Goal: Task Accomplishment & Management: Manage account settings

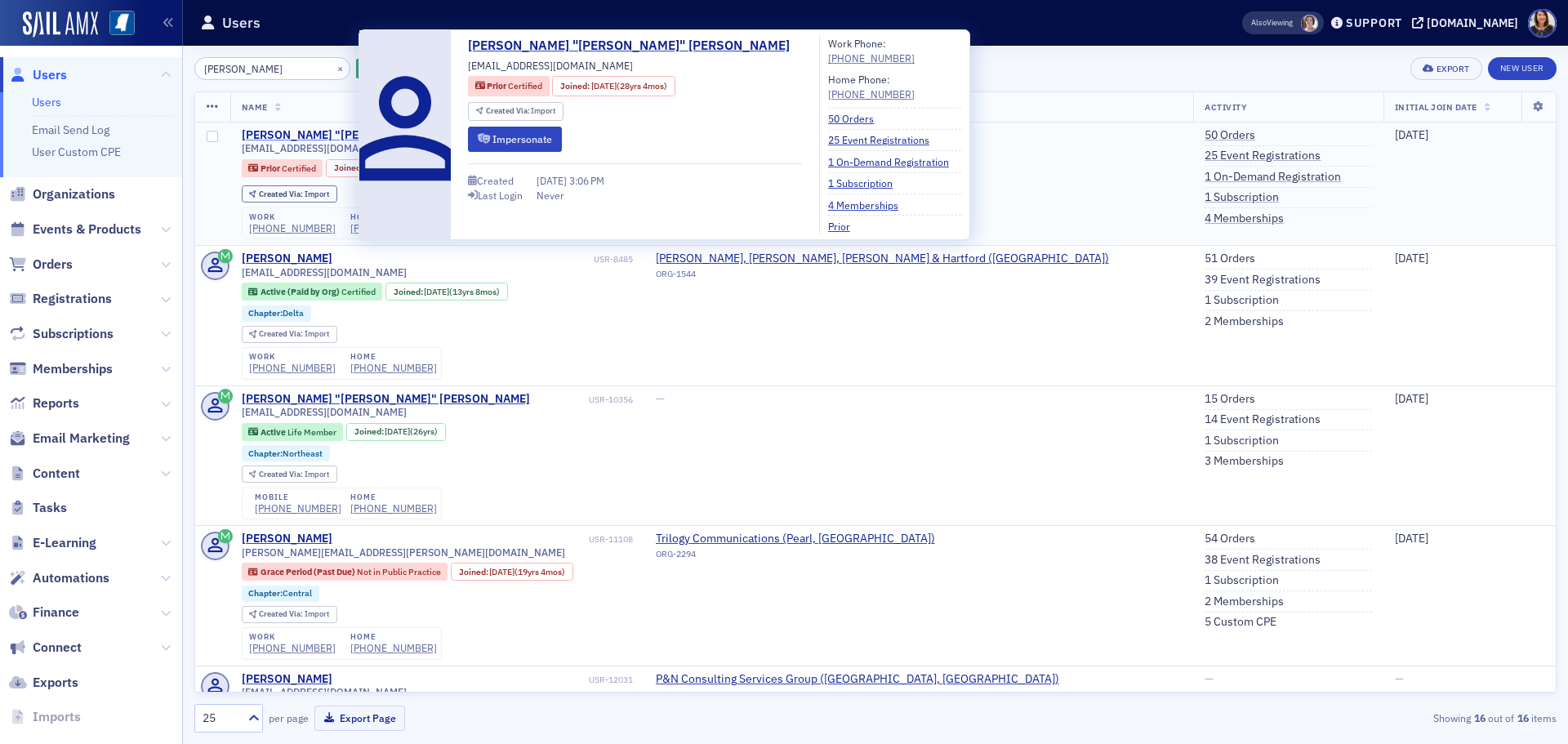
type input "[PERSON_NAME]"
click at [320, 135] on div "[PERSON_NAME] "[PERSON_NAME]" [PERSON_NAME]" at bounding box center [386, 135] width 288 height 15
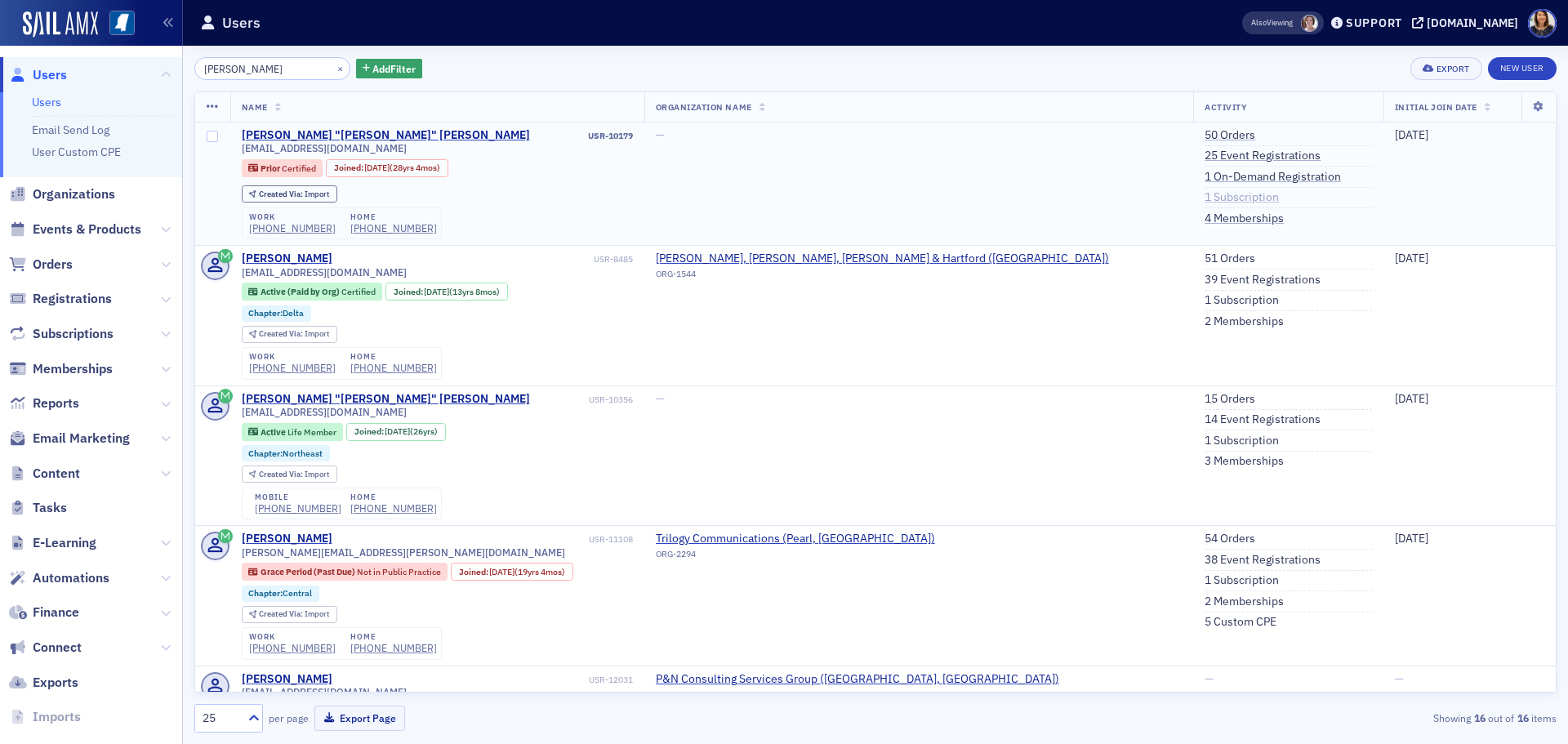
click at [1205, 195] on link "1 Subscription" at bounding box center [1241, 198] width 74 height 15
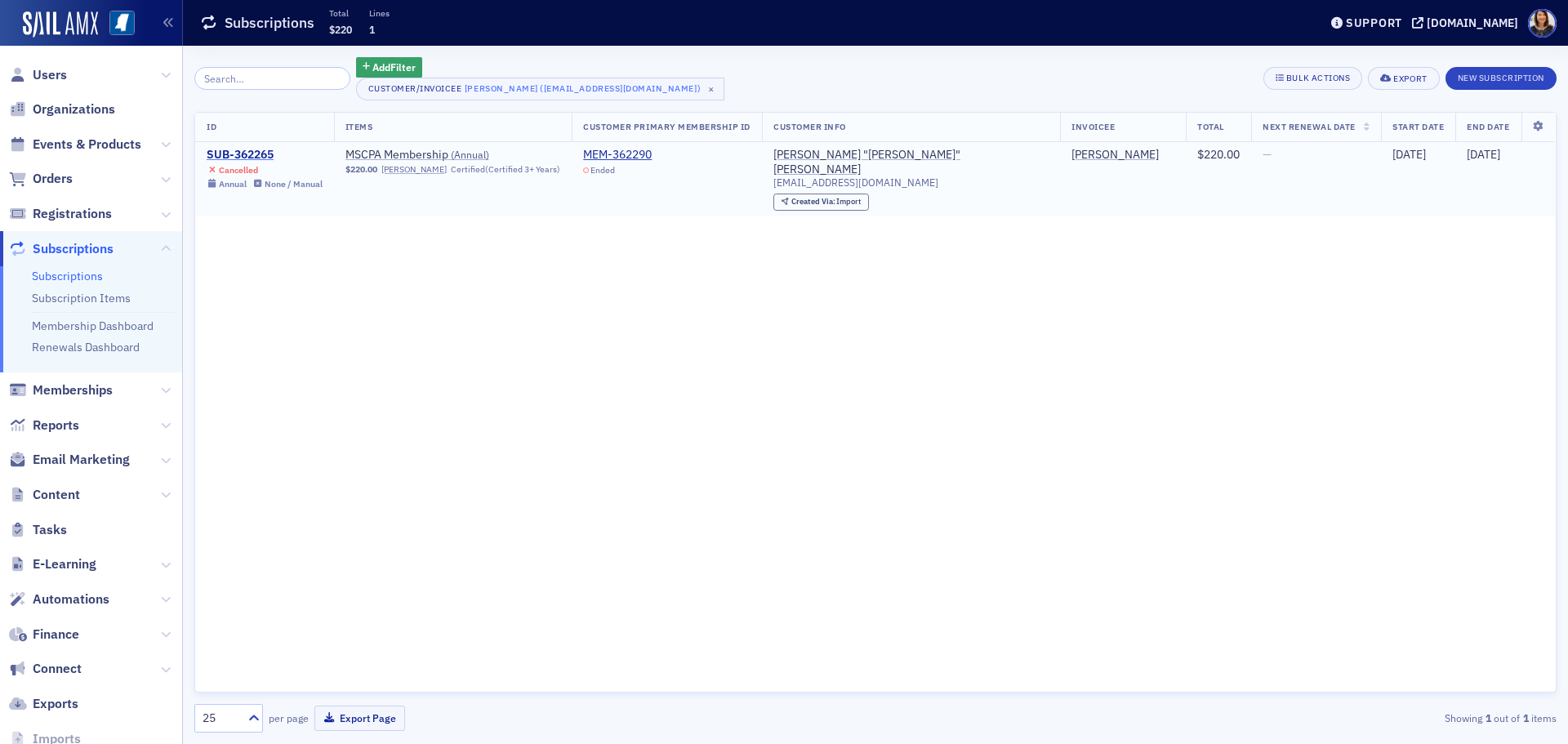
click at [253, 156] on div "SUB-362265" at bounding box center [265, 155] width 116 height 15
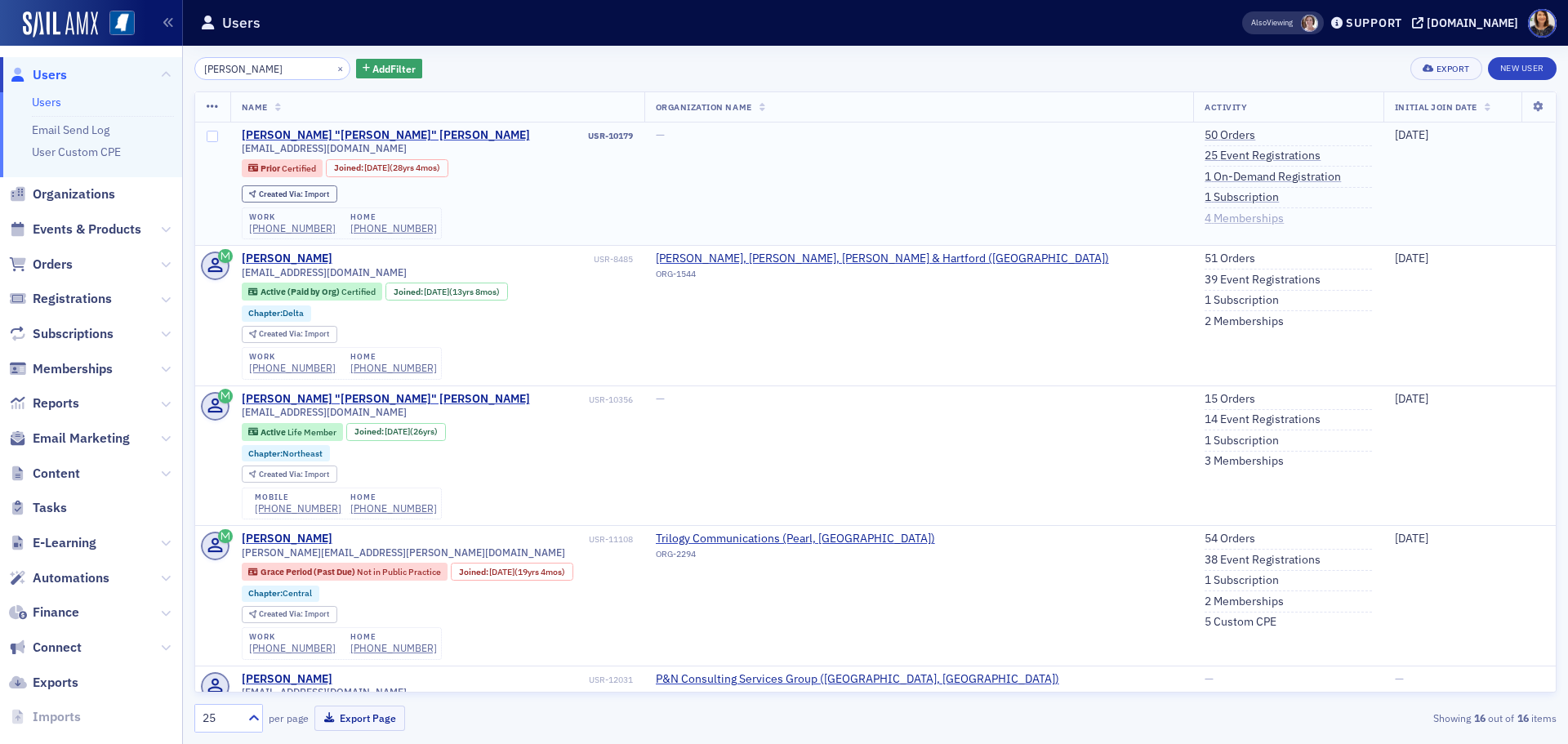
click at [1205, 218] on link "4 Memberships" at bounding box center [1244, 218] width 80 height 15
click at [1205, 174] on link "1 On-Demand Registration" at bounding box center [1273, 177] width 137 height 15
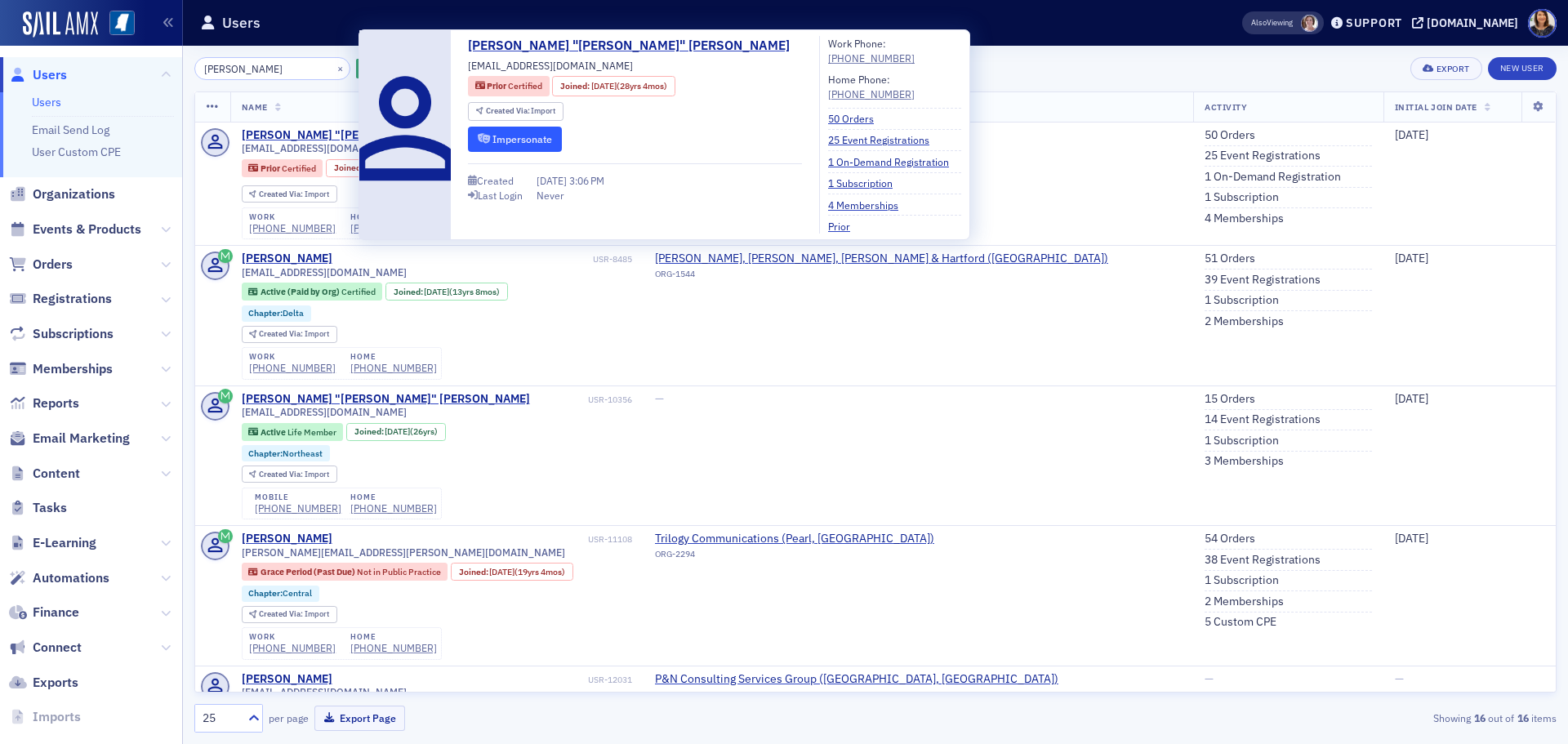
click at [512, 136] on button "Impersonate" at bounding box center [515, 139] width 94 height 26
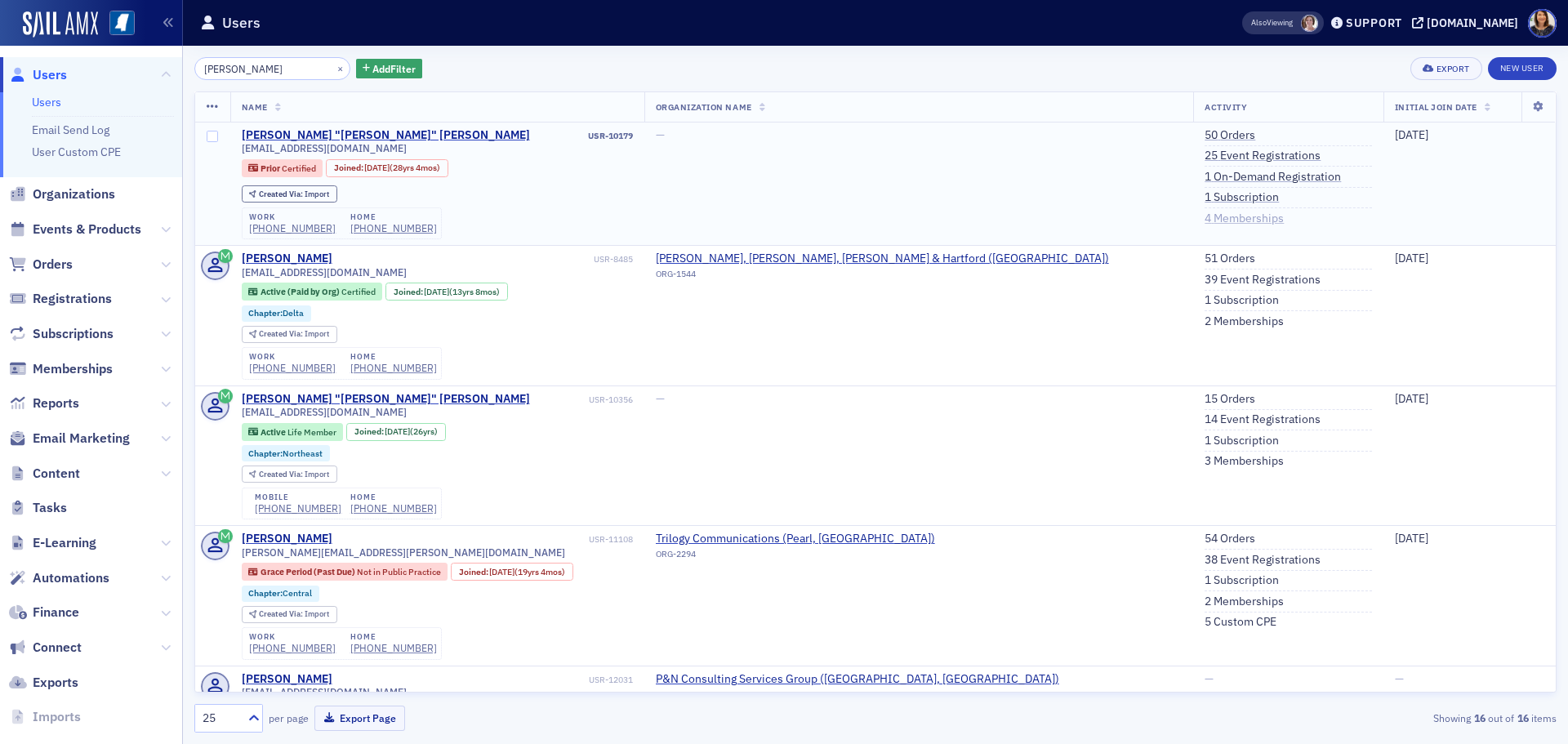
click at [1205, 215] on link "4 Memberships" at bounding box center [1244, 218] width 80 height 15
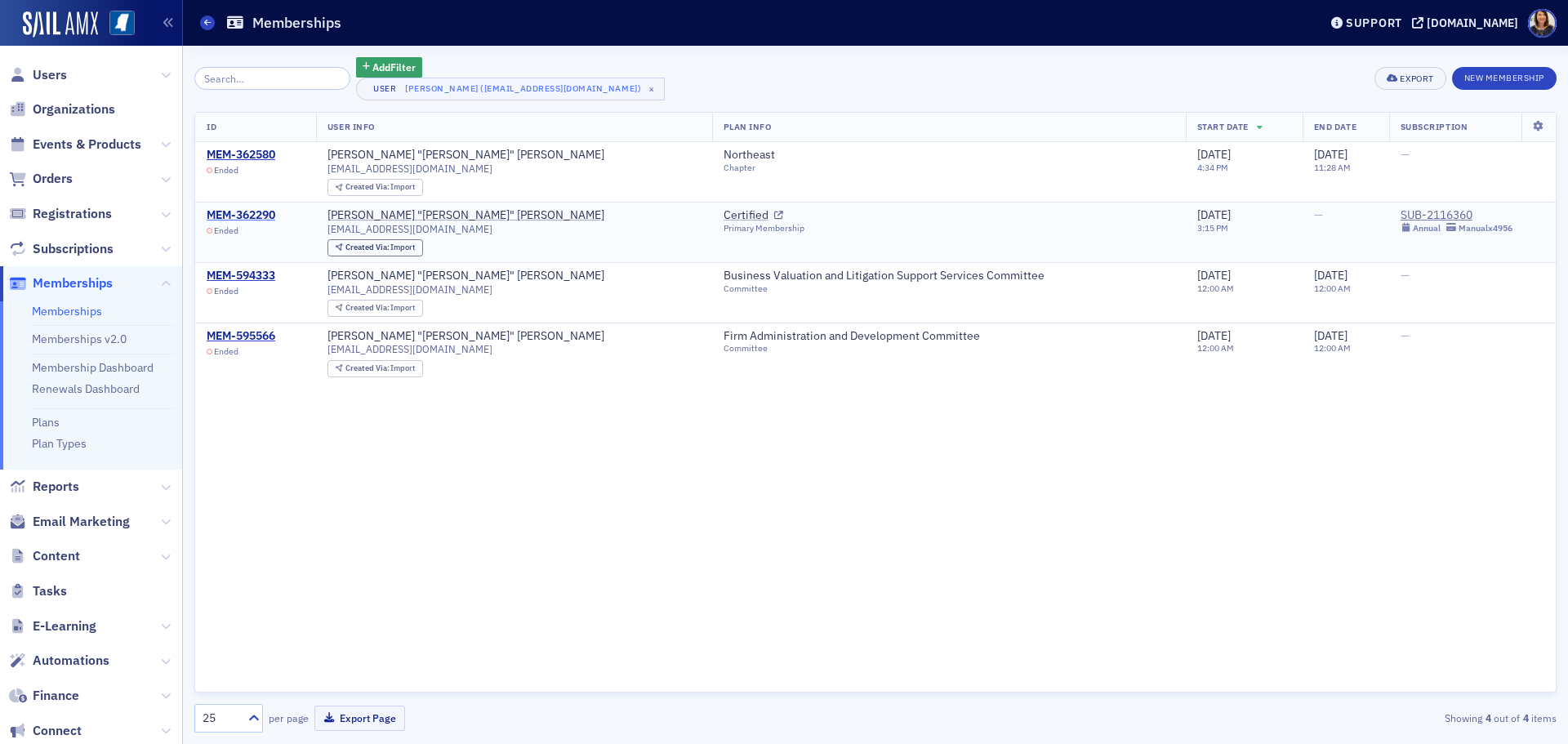
click at [252, 213] on div "MEM-362290" at bounding box center [241, 216] width 68 height 15
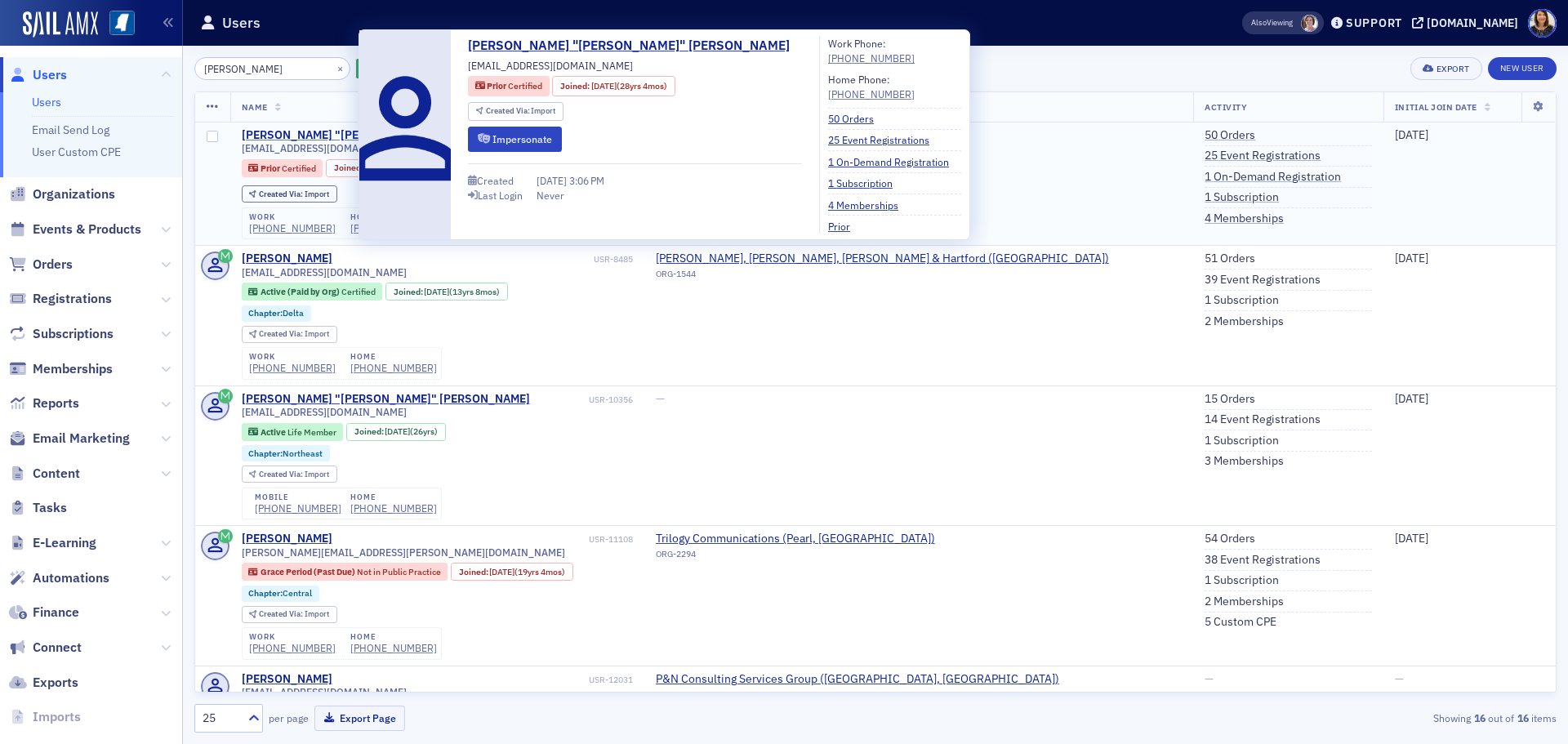
click at [271, 128] on div "[PERSON_NAME] "[PERSON_NAME]" [PERSON_NAME]" at bounding box center [386, 135] width 288 height 15
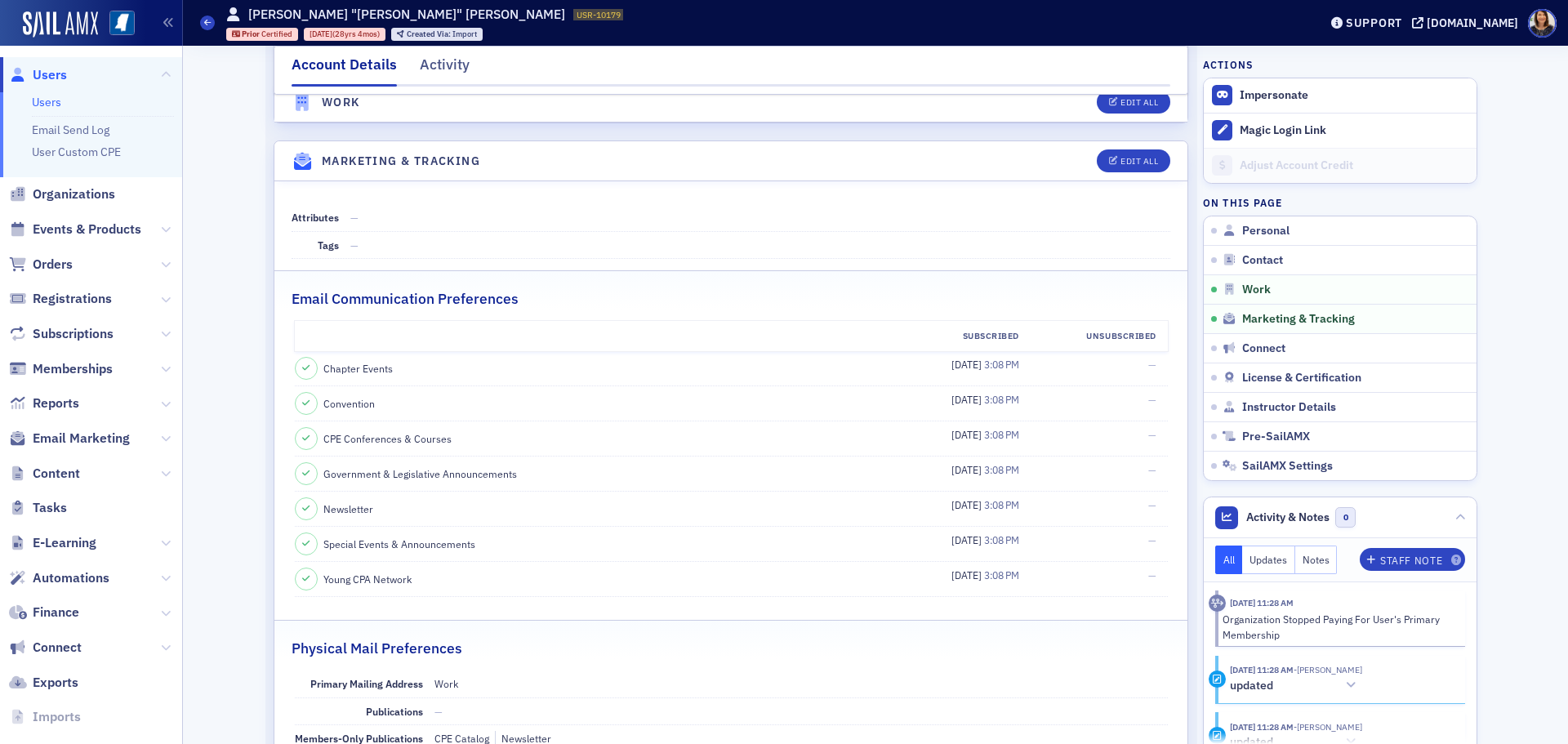
scroll to position [1660, 0]
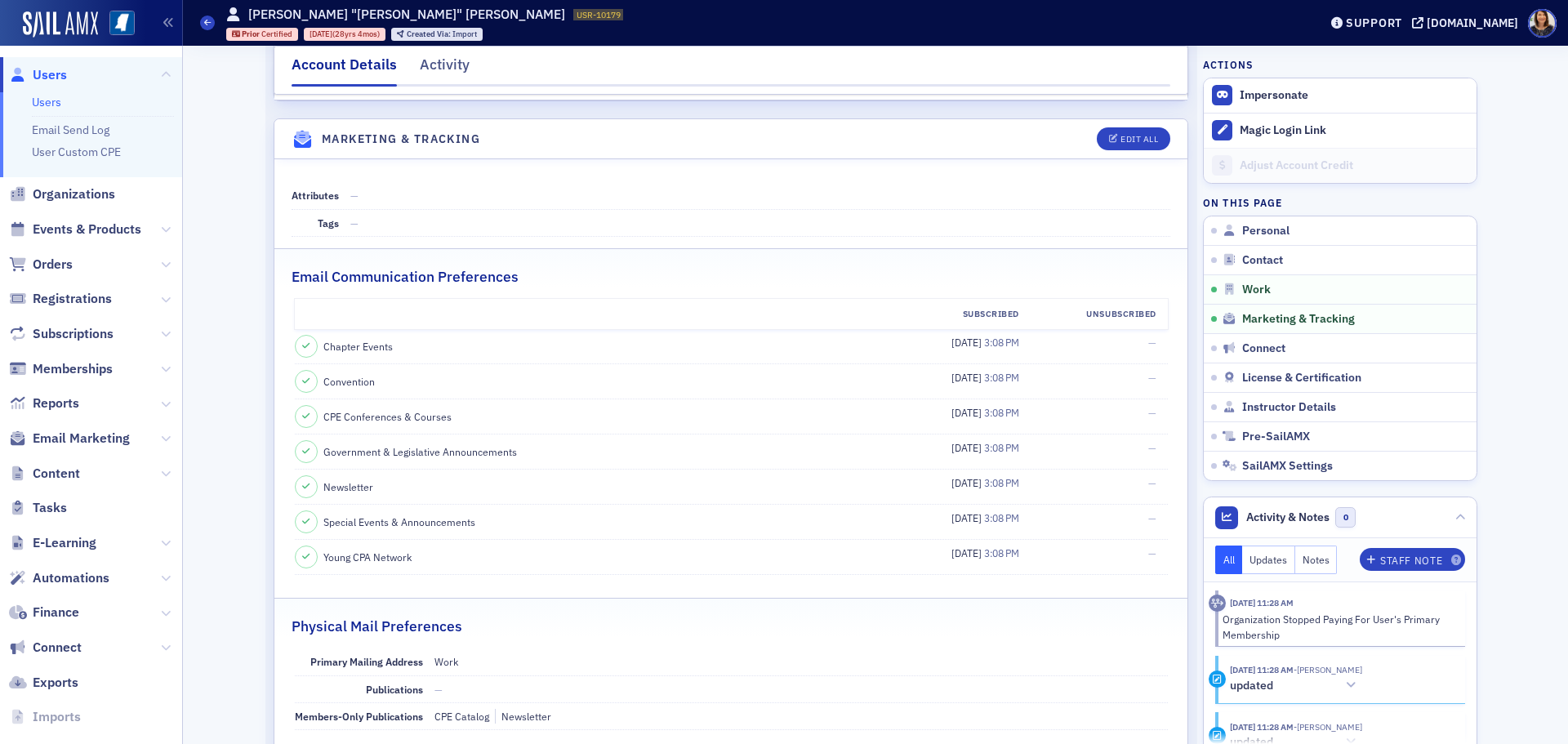
click at [302, 347] on icon at bounding box center [305, 346] width 8 height 9
click at [302, 345] on icon at bounding box center [305, 346] width 8 height 9
click at [1130, 140] on div "Edit All" at bounding box center [1140, 139] width 38 height 9
select select "US"
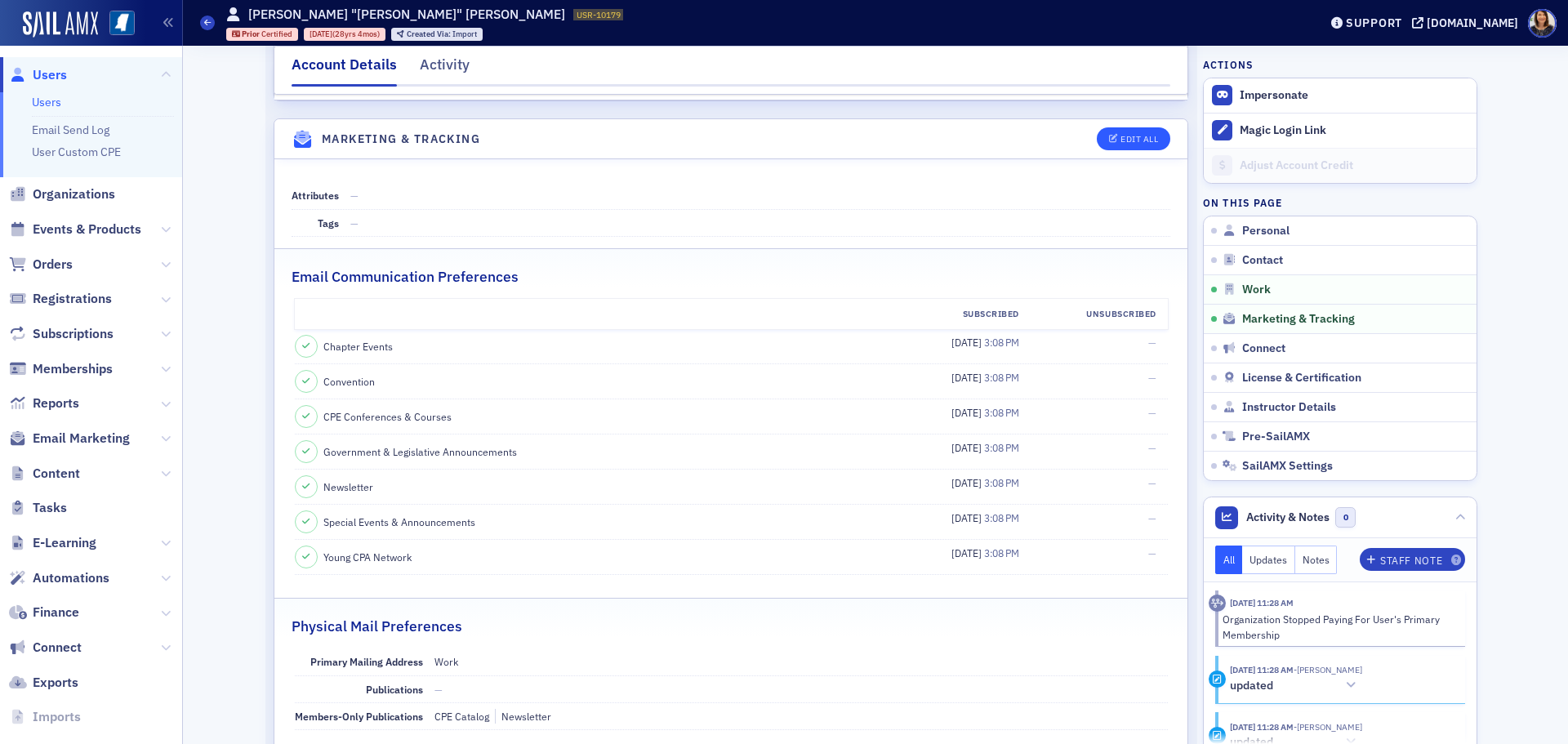
select select "US"
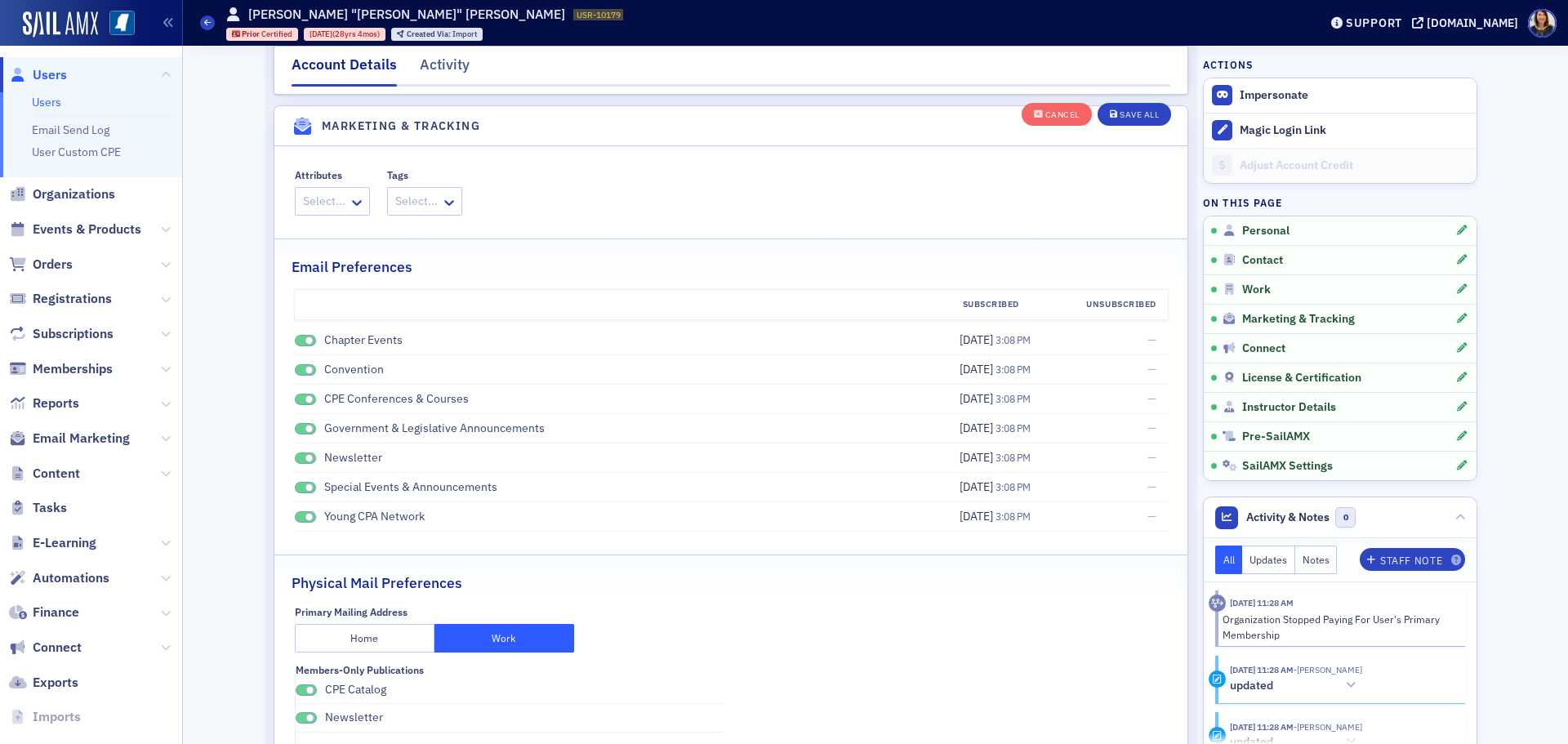
scroll to position [2213, 0]
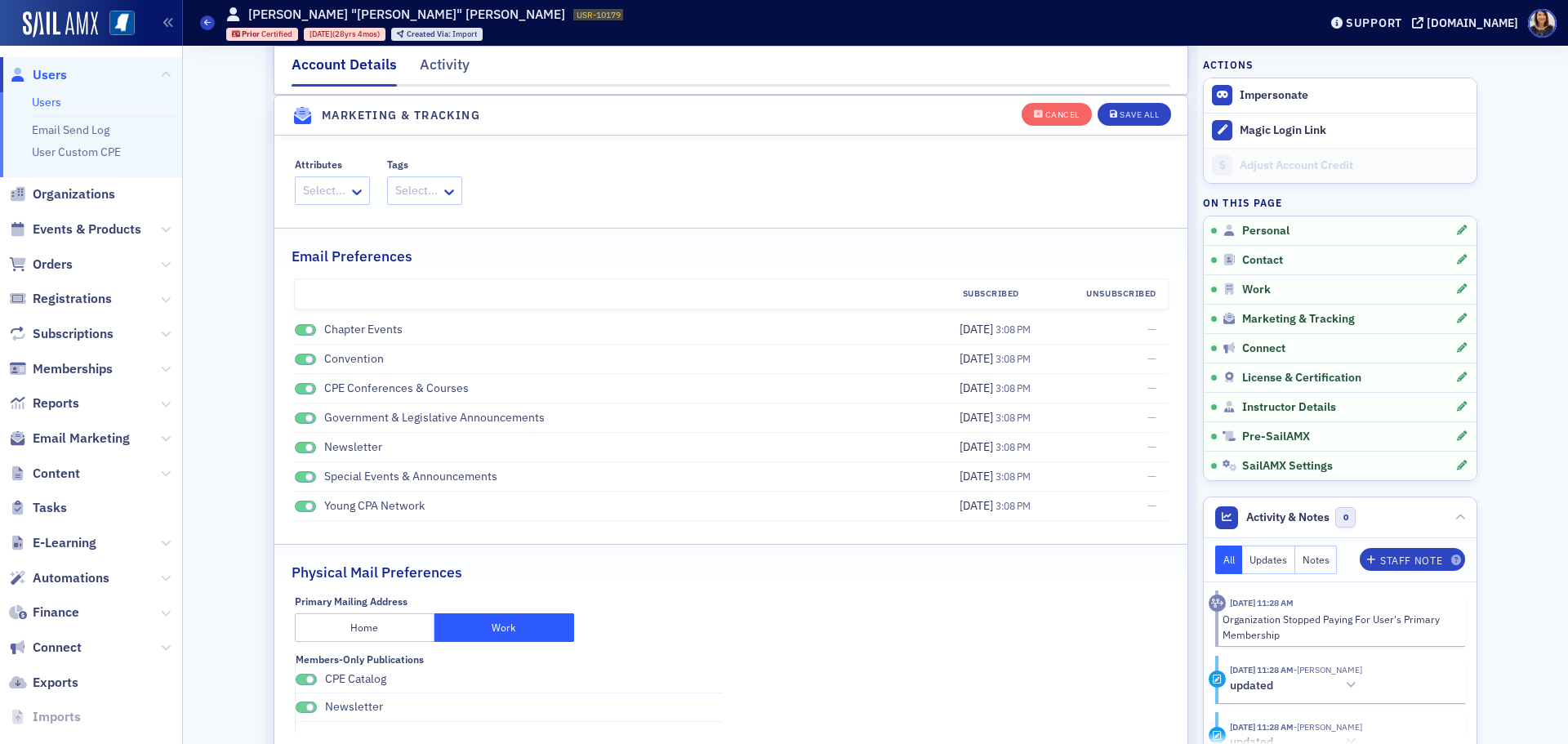
click at [295, 335] on span at bounding box center [305, 330] width 21 height 12
click at [295, 351] on div "Convention" at bounding box center [605, 359] width 622 height 17
click at [295, 358] on span at bounding box center [305, 360] width 21 height 12
click at [304, 391] on span at bounding box center [309, 389] width 9 height 9
click at [304, 422] on span at bounding box center [309, 418] width 9 height 9
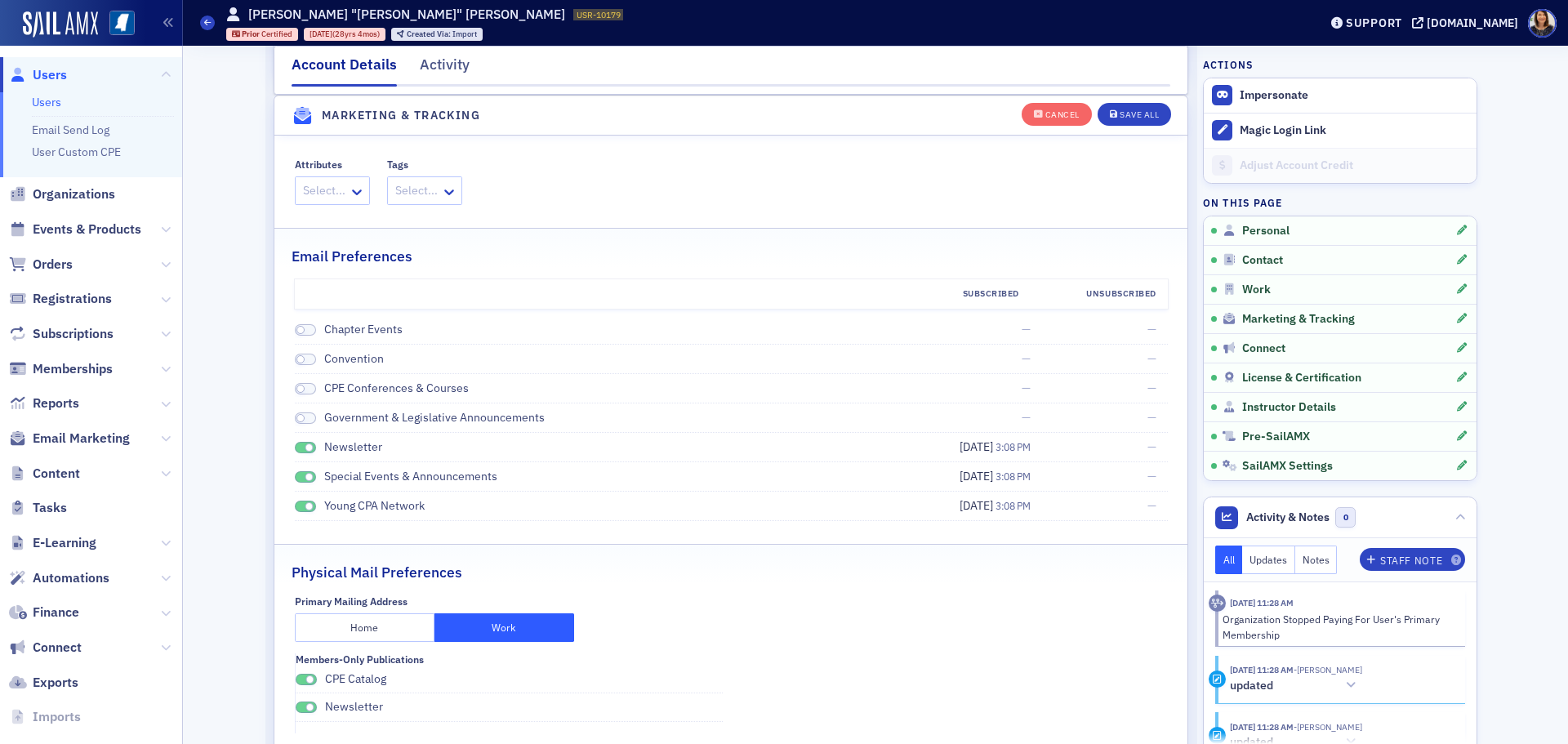
click at [304, 445] on span at bounding box center [309, 448] width 9 height 9
click at [298, 482] on span at bounding box center [305, 477] width 21 height 12
click at [298, 503] on span at bounding box center [305, 507] width 21 height 12
click at [1124, 115] on div "Save All" at bounding box center [1140, 115] width 39 height 9
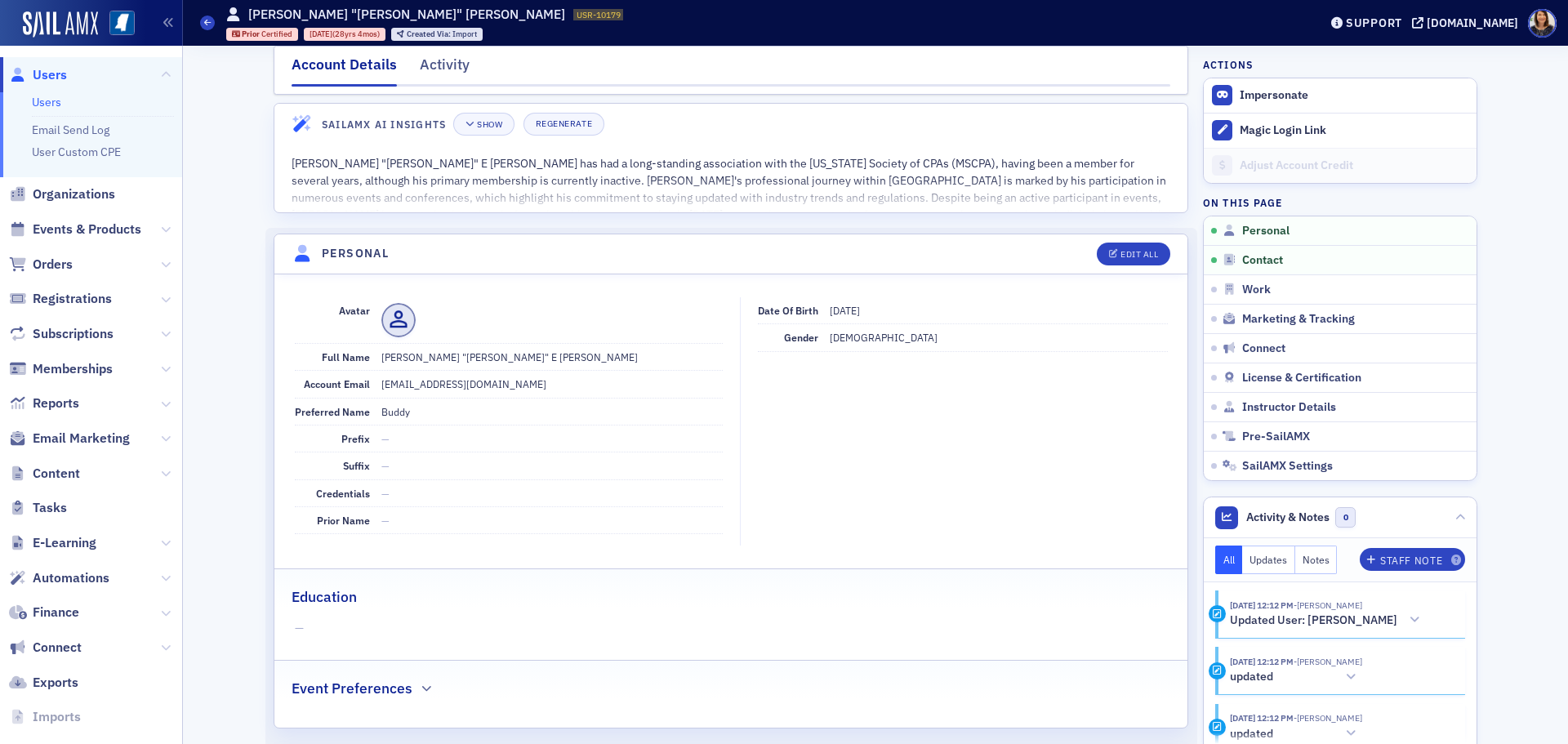
scroll to position [0, 0]
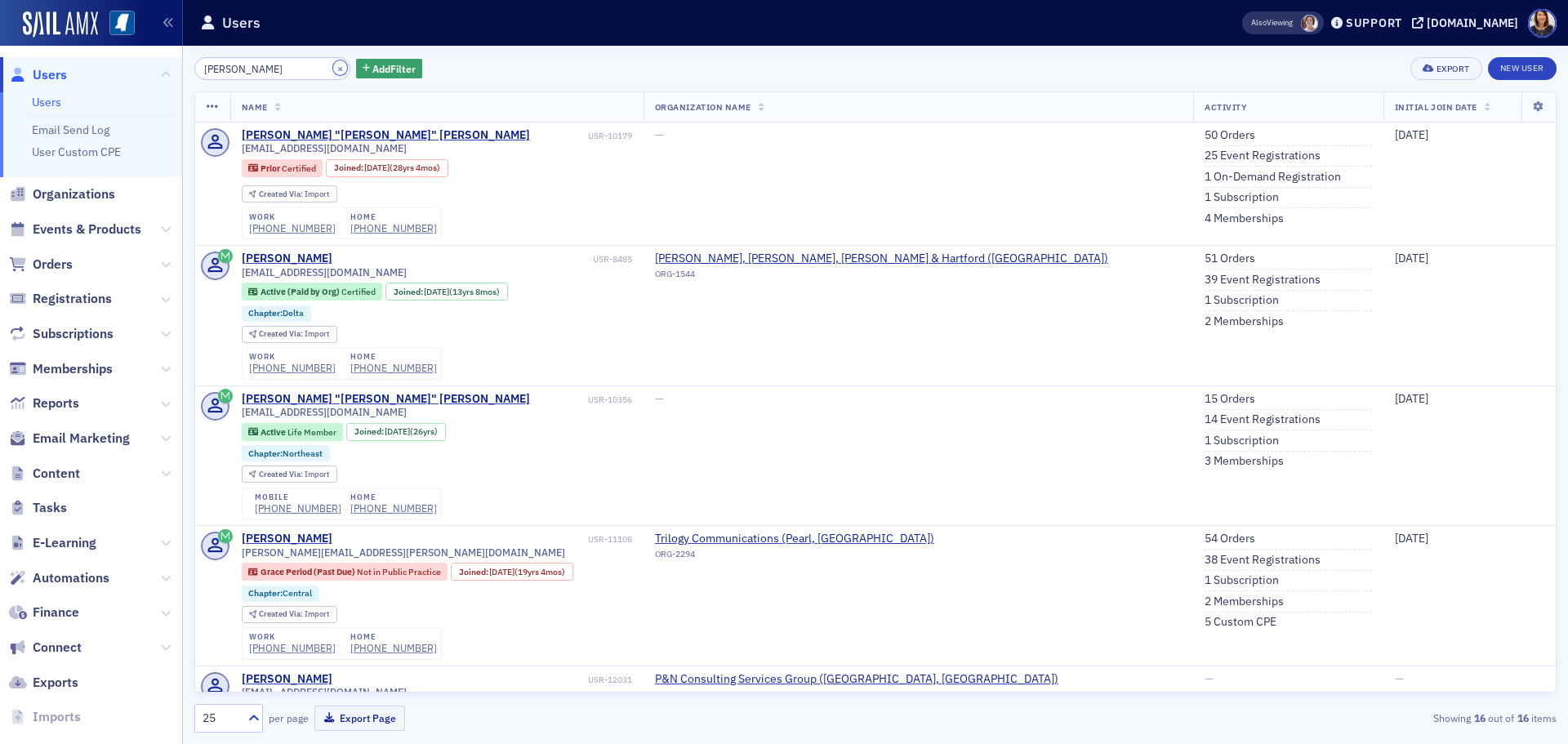
click at [333, 67] on button "×" at bounding box center [340, 68] width 15 height 15
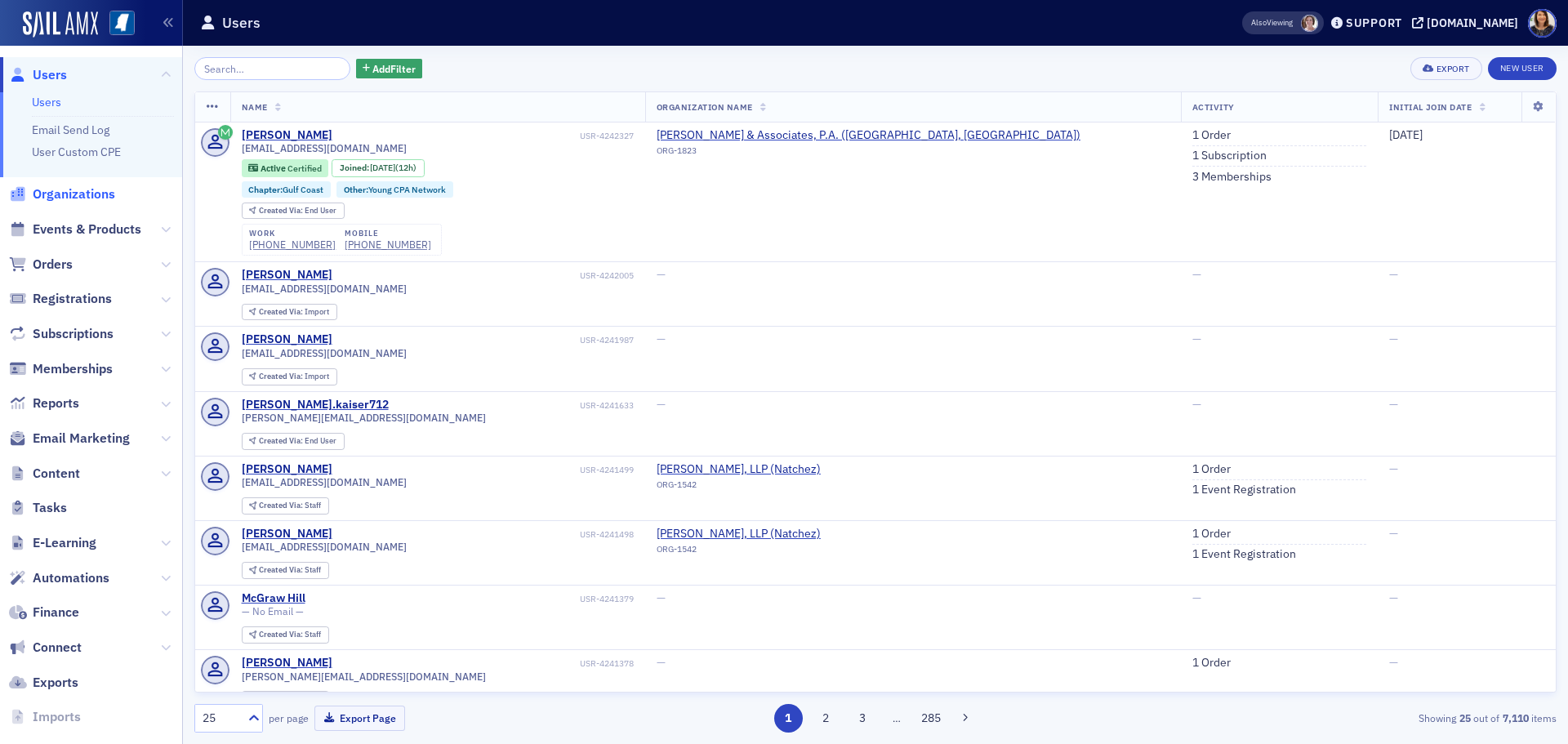
click at [69, 191] on span "Organizations" at bounding box center [74, 194] width 82 height 18
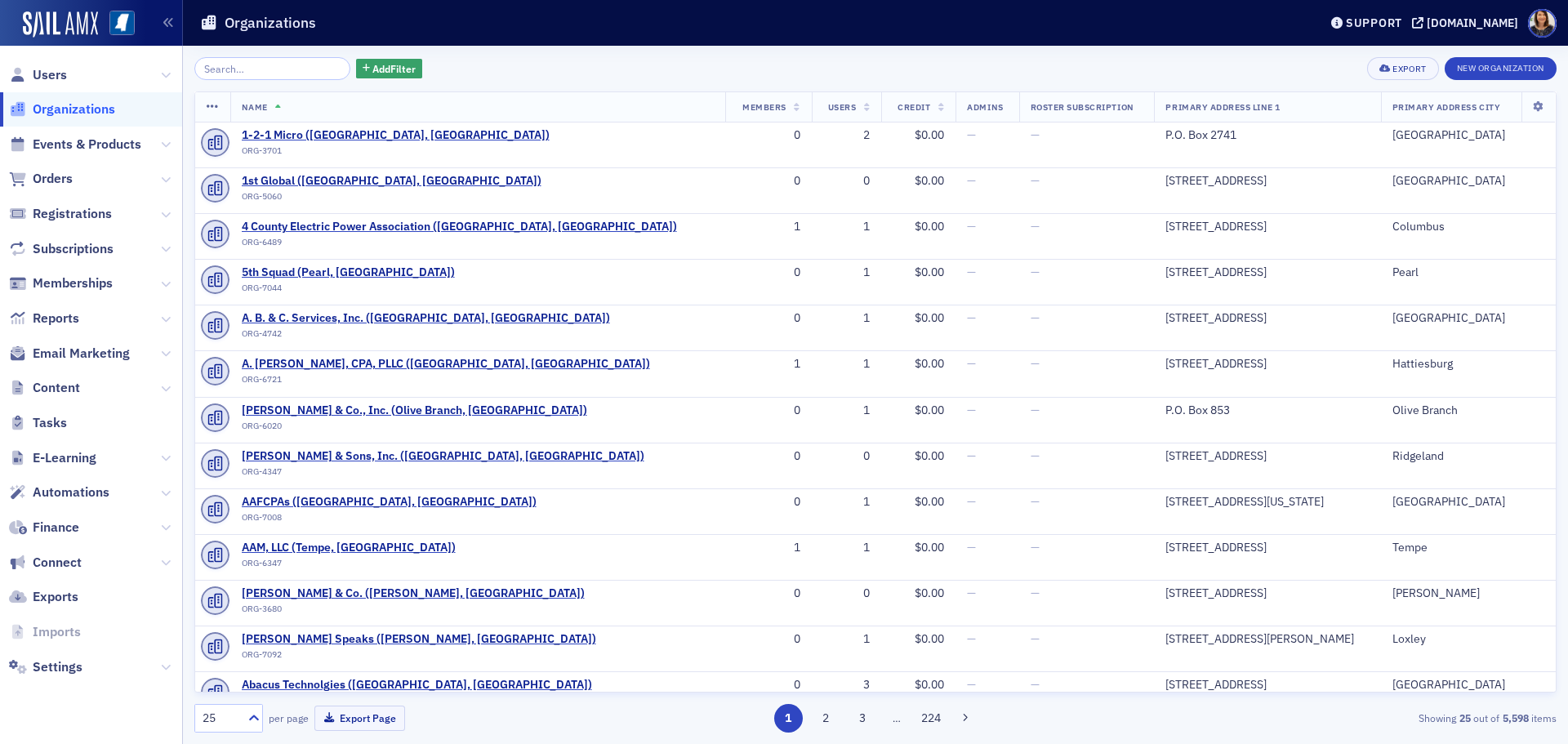
click at [249, 67] on input "search" at bounding box center [272, 68] width 156 height 23
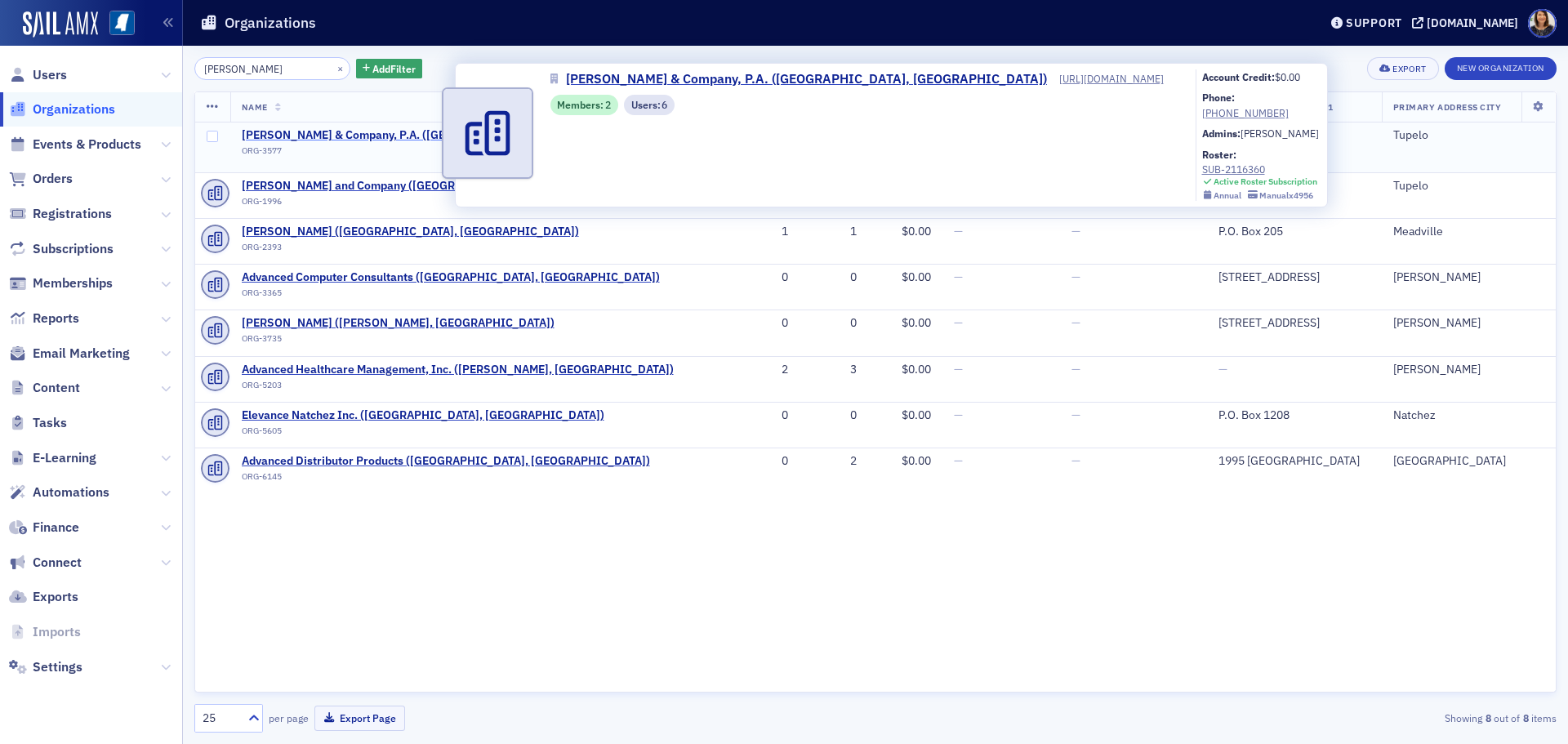
type input "[PERSON_NAME]"
click at [321, 132] on span "[PERSON_NAME] & Company, P.A. ([GEOGRAPHIC_DATA], [GEOGRAPHIC_DATA])" at bounding box center [454, 135] width 425 height 15
select select "US"
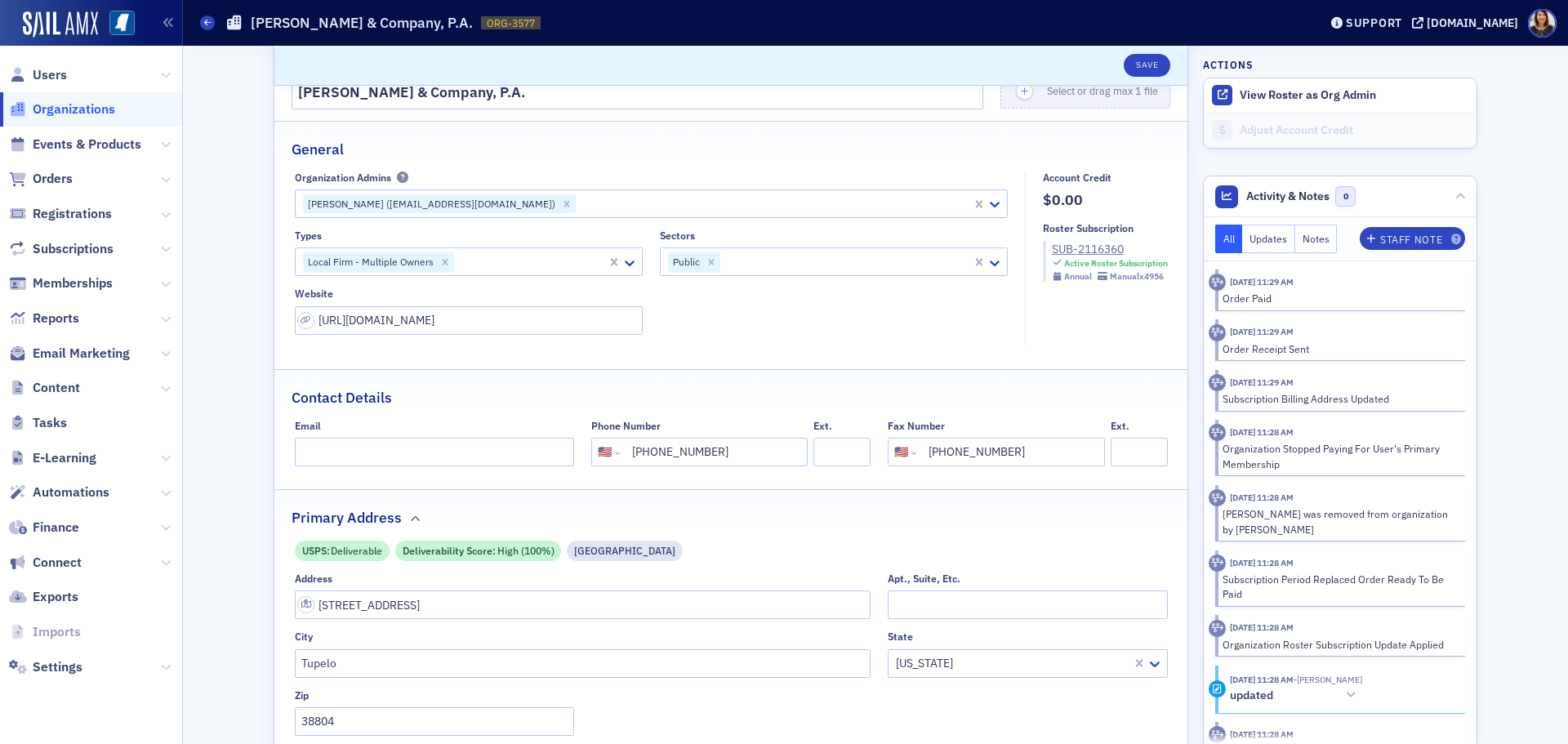
scroll to position [82, 0]
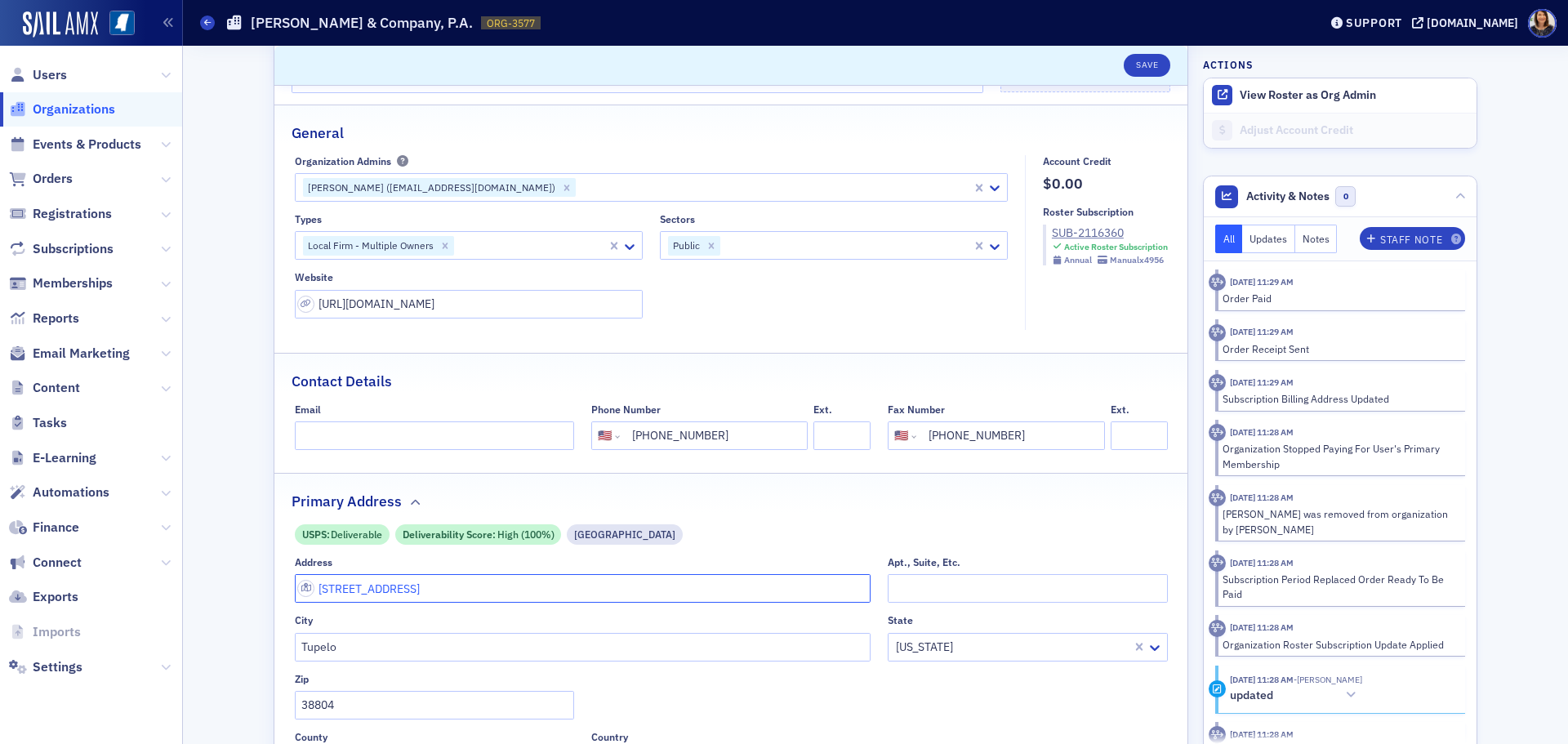
click at [493, 592] on input "[STREET_ADDRESS]" at bounding box center [583, 588] width 576 height 28
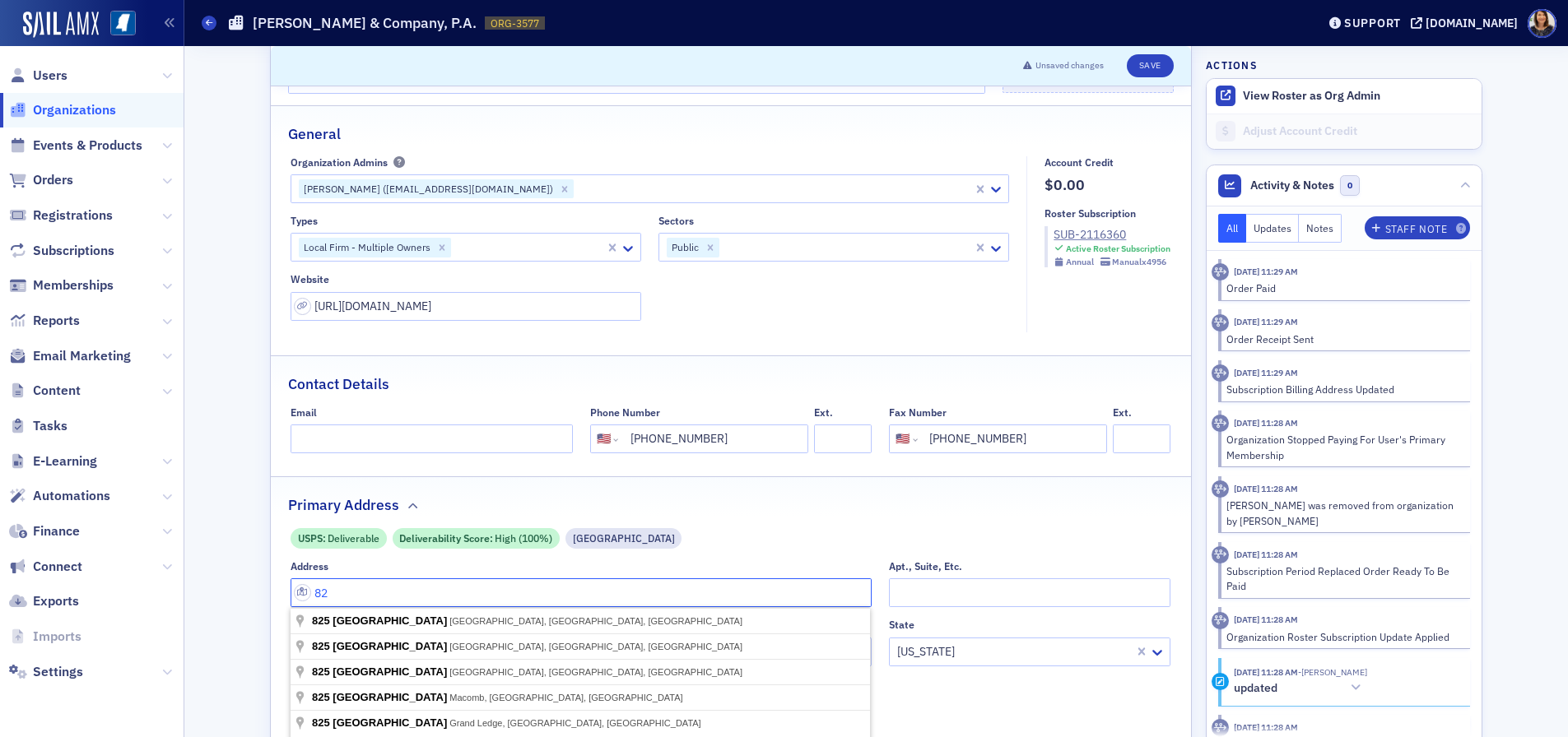
type input "8"
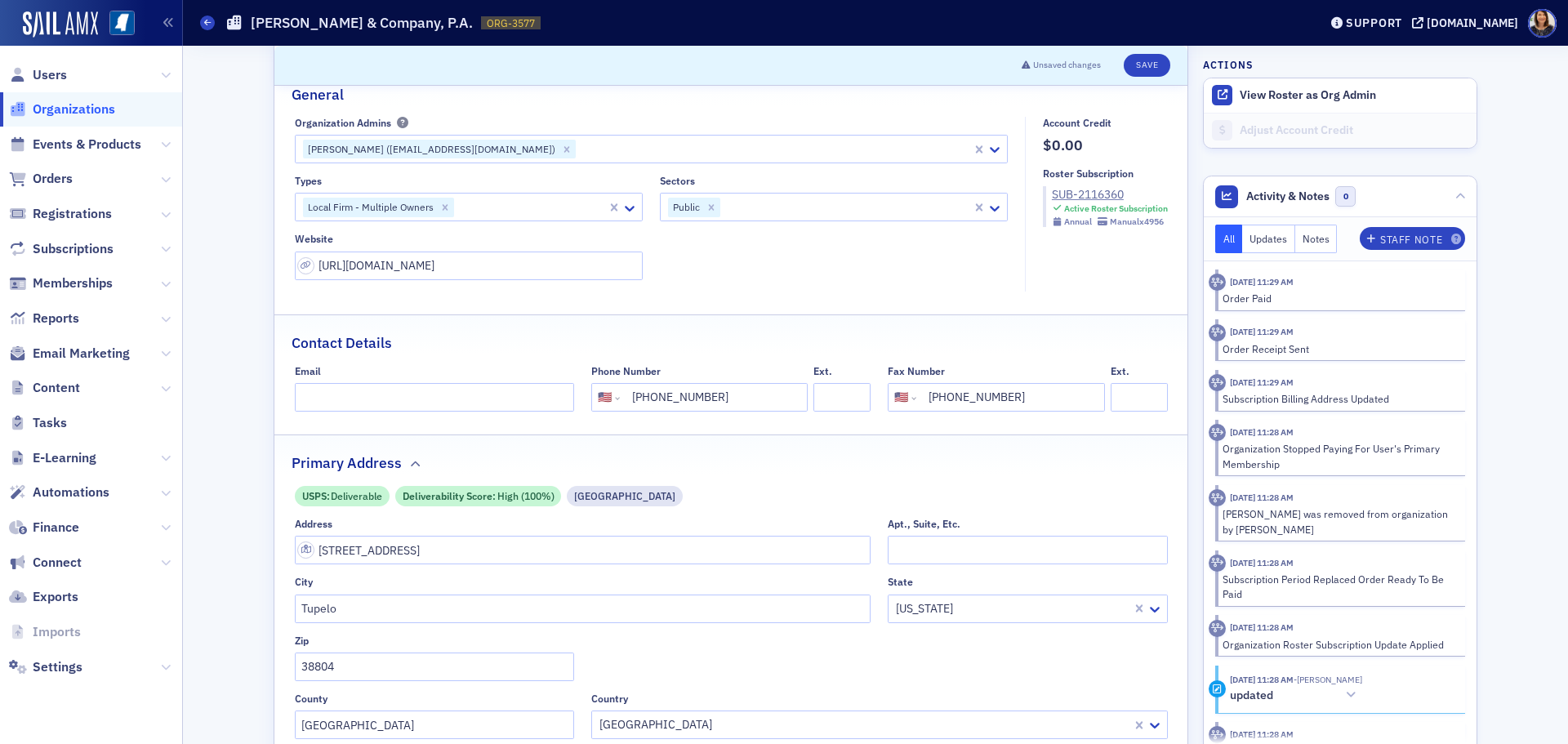
scroll to position [129, 0]
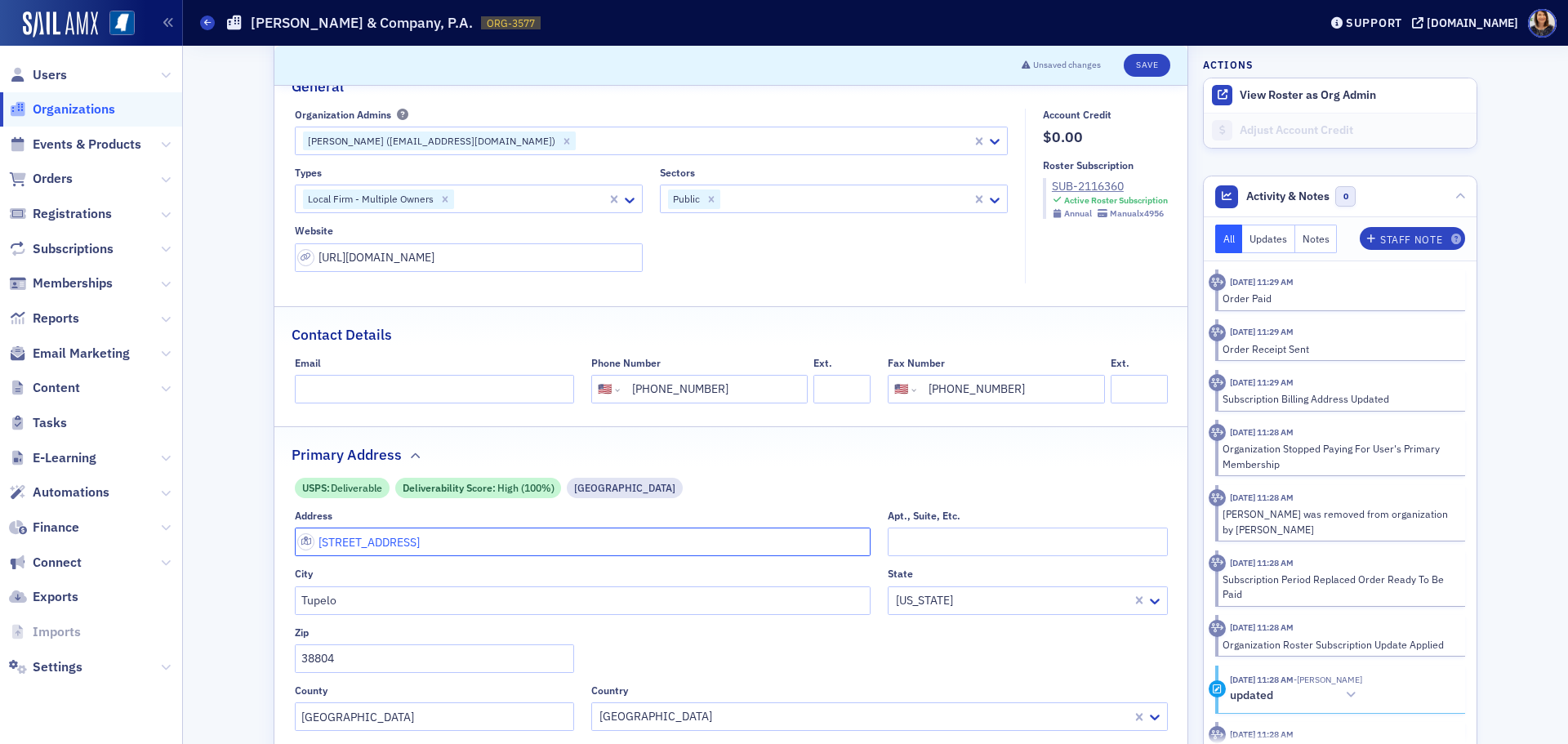
click at [500, 546] on input "[STREET_ADDRESS]" at bounding box center [583, 541] width 576 height 28
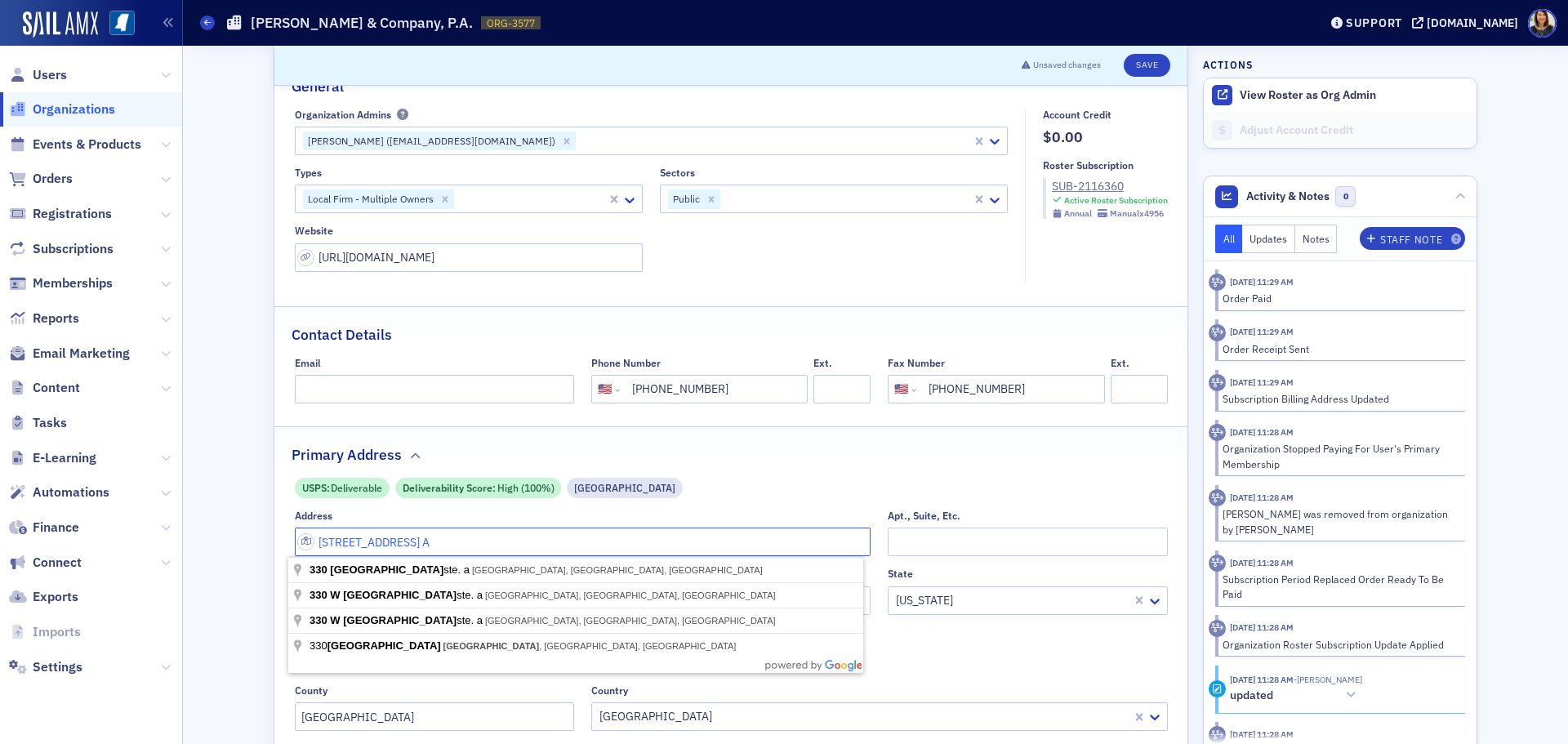
type input "[STREET_ADDRESS] A"
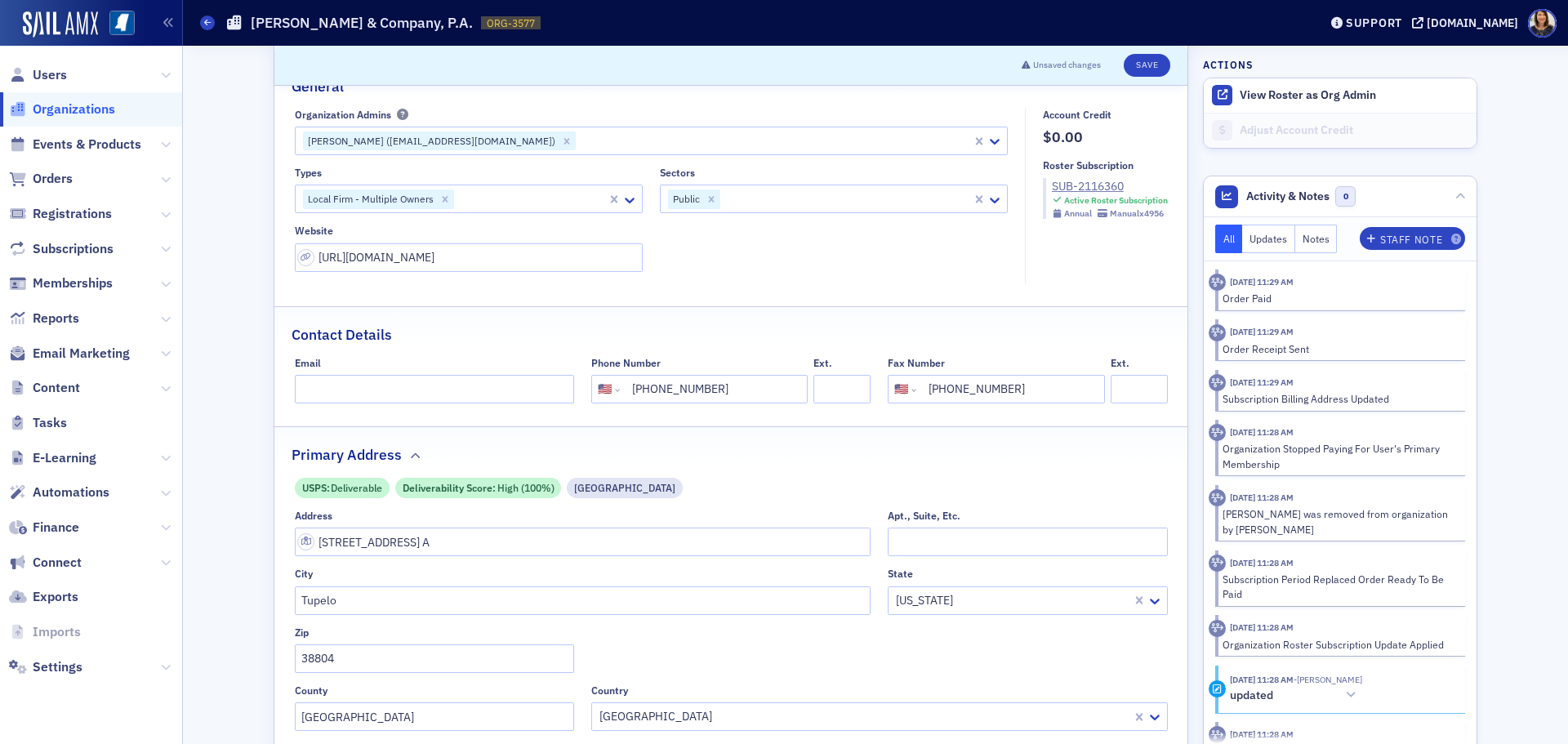
click at [760, 490] on div "USPS : Deliverable Deliverability Score : High (100%) [GEOGRAPHIC_DATA]" at bounding box center [731, 488] width 873 height 21
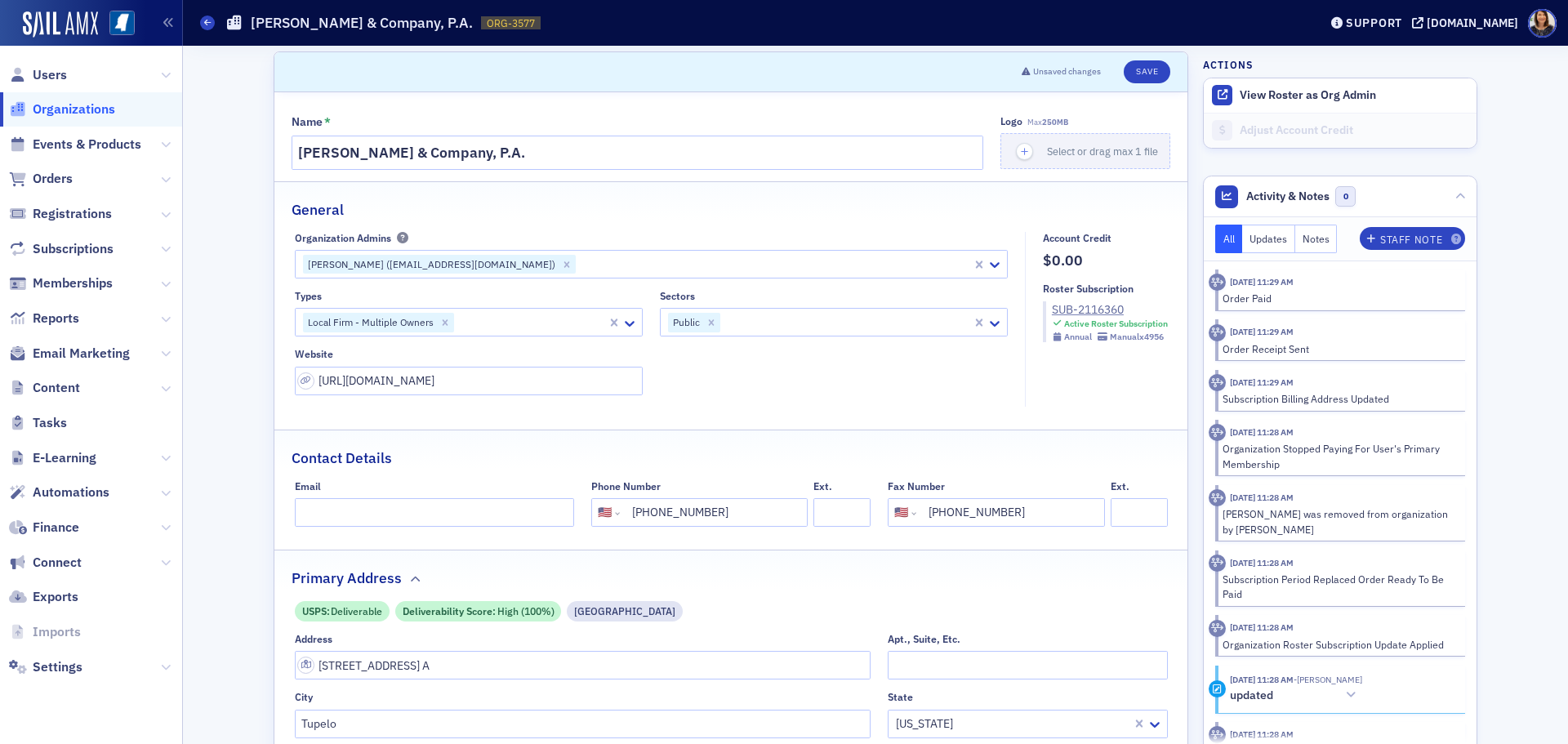
scroll to position [0, 0]
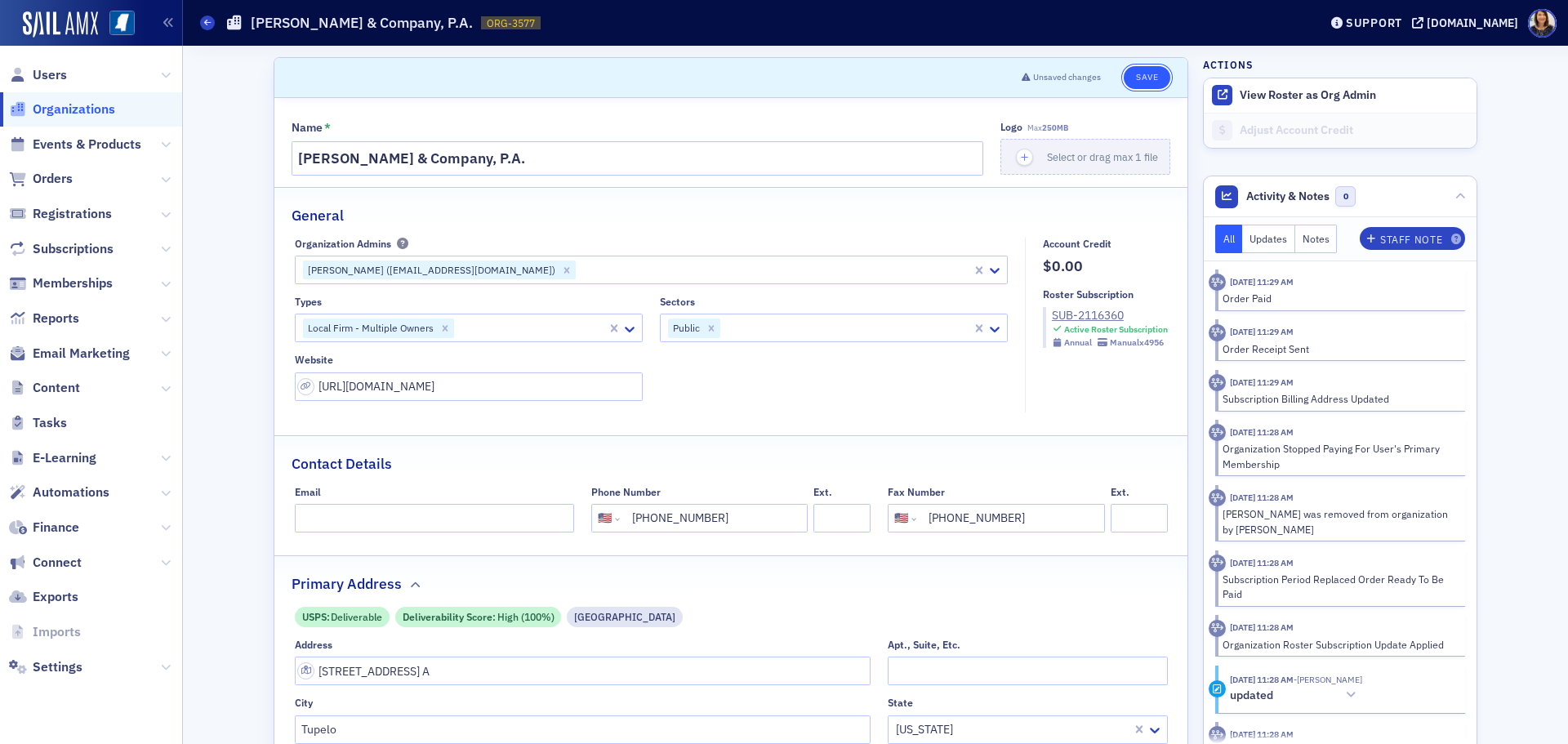
click at [1135, 87] on button "Save" at bounding box center [1147, 77] width 46 height 23
select select "US"
click at [56, 72] on span "Users" at bounding box center [50, 74] width 34 height 18
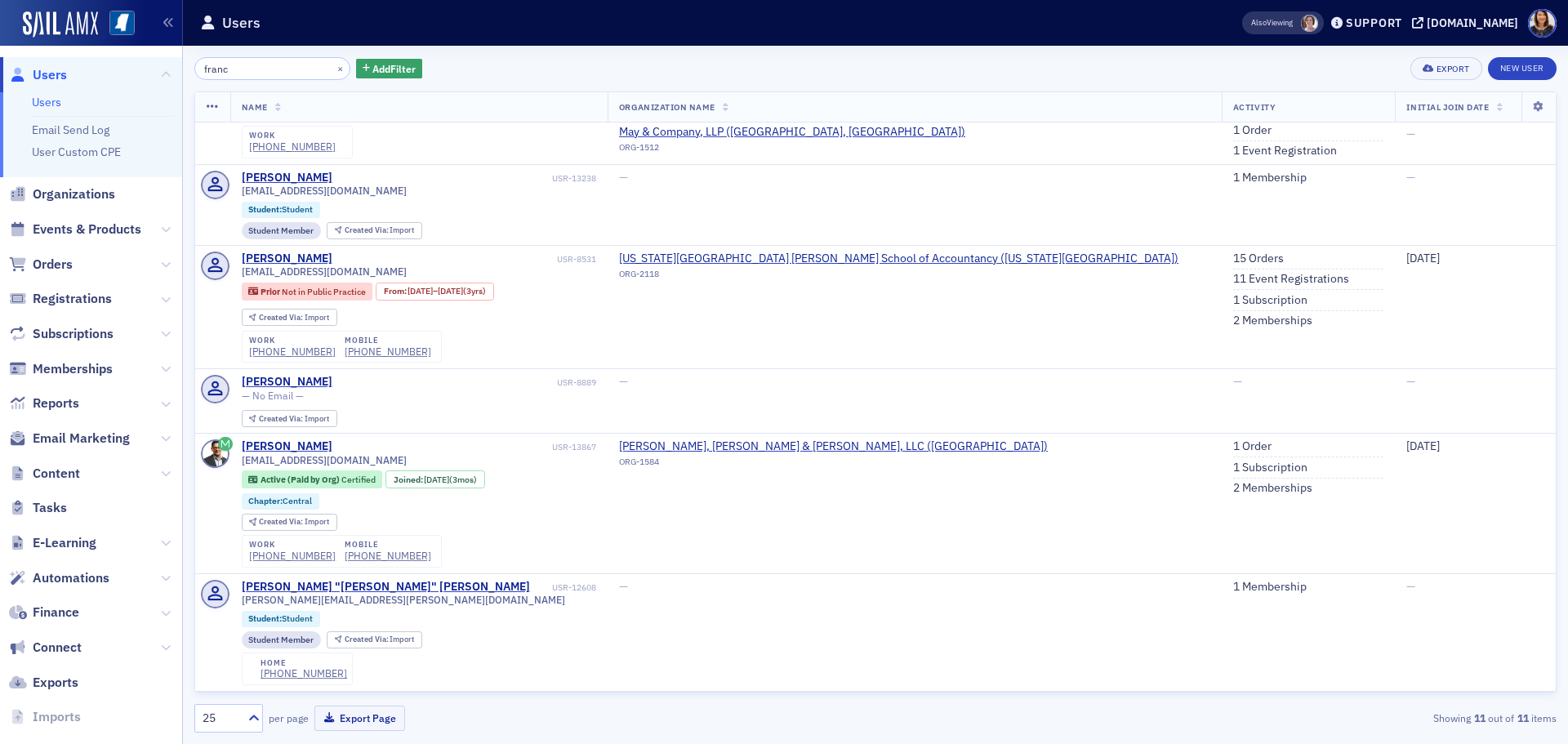
scroll to position [289, 0]
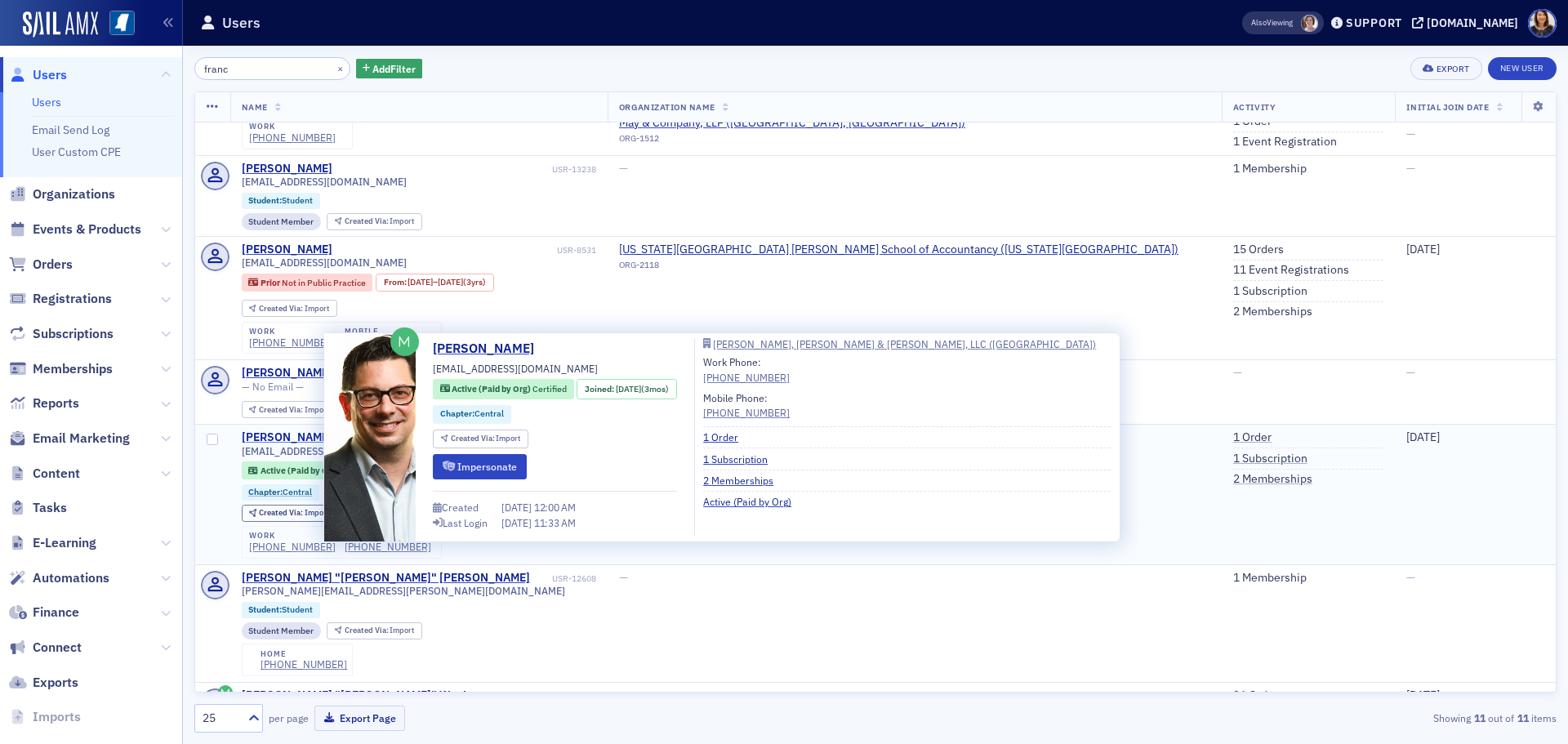
type input "franc"
click at [289, 438] on div "[PERSON_NAME]" at bounding box center [287, 437] width 91 height 15
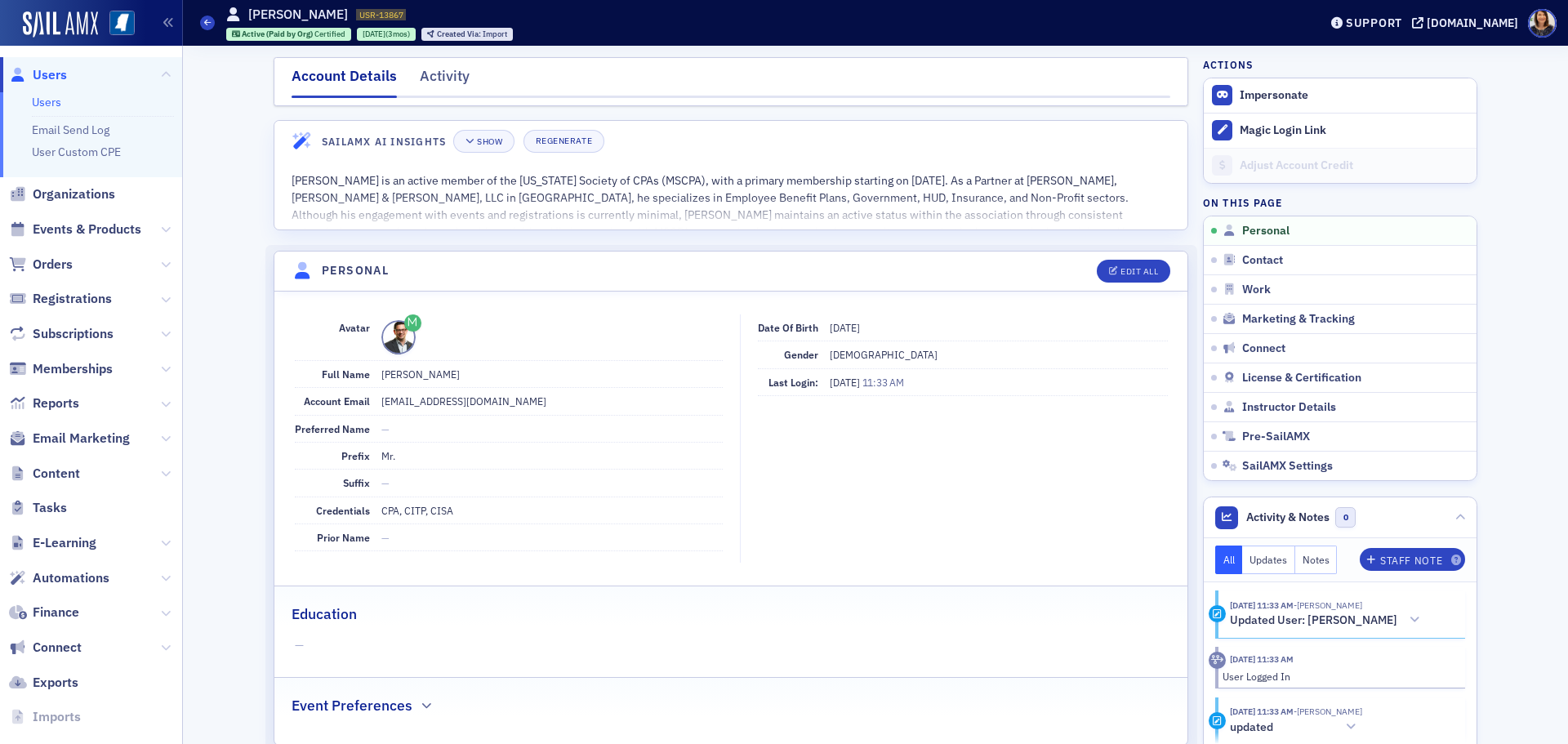
click at [68, 70] on span "Users" at bounding box center [91, 74] width 182 height 35
click at [51, 76] on span "Users" at bounding box center [50, 74] width 34 height 18
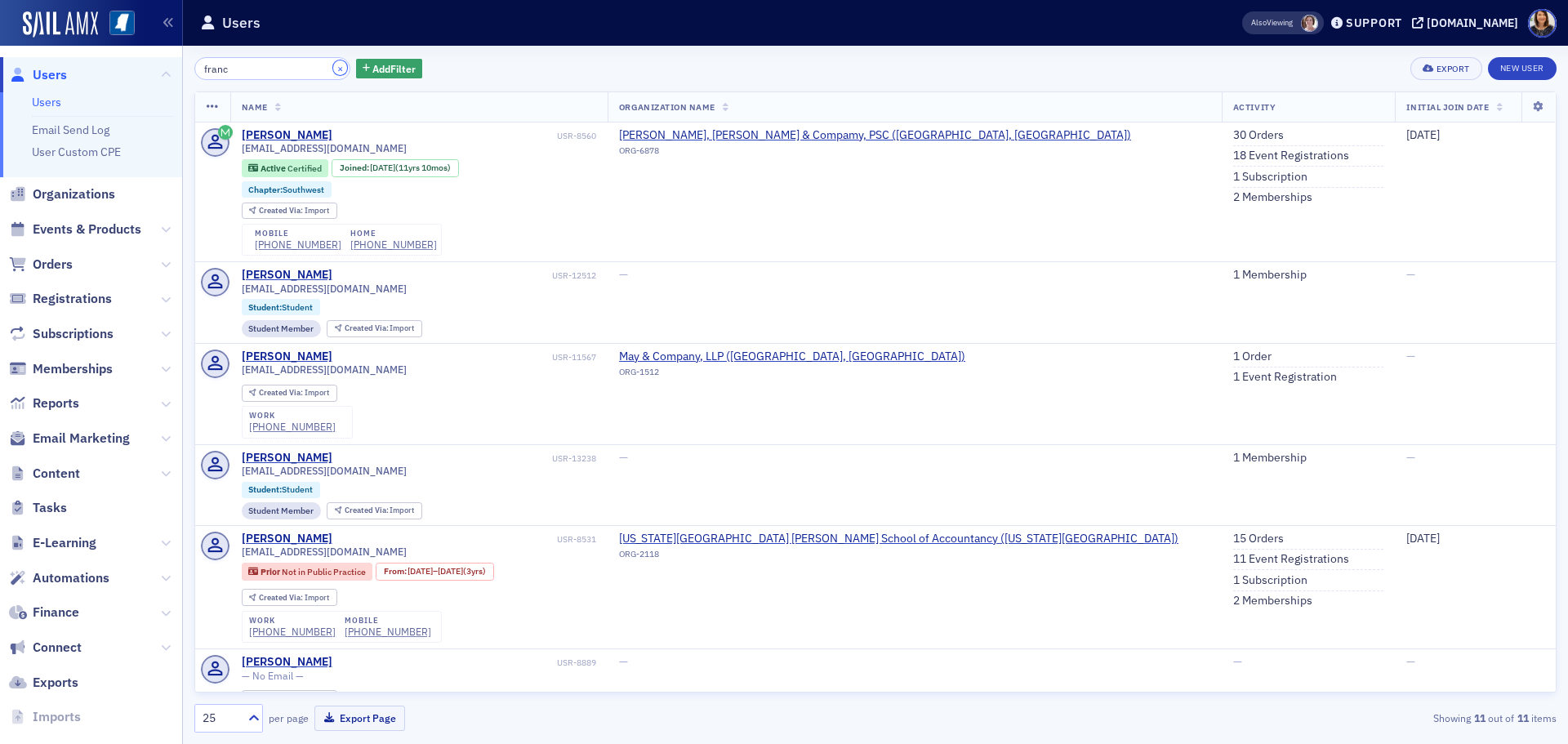
click at [333, 72] on button "×" at bounding box center [340, 68] width 15 height 15
